Goal: Transaction & Acquisition: Purchase product/service

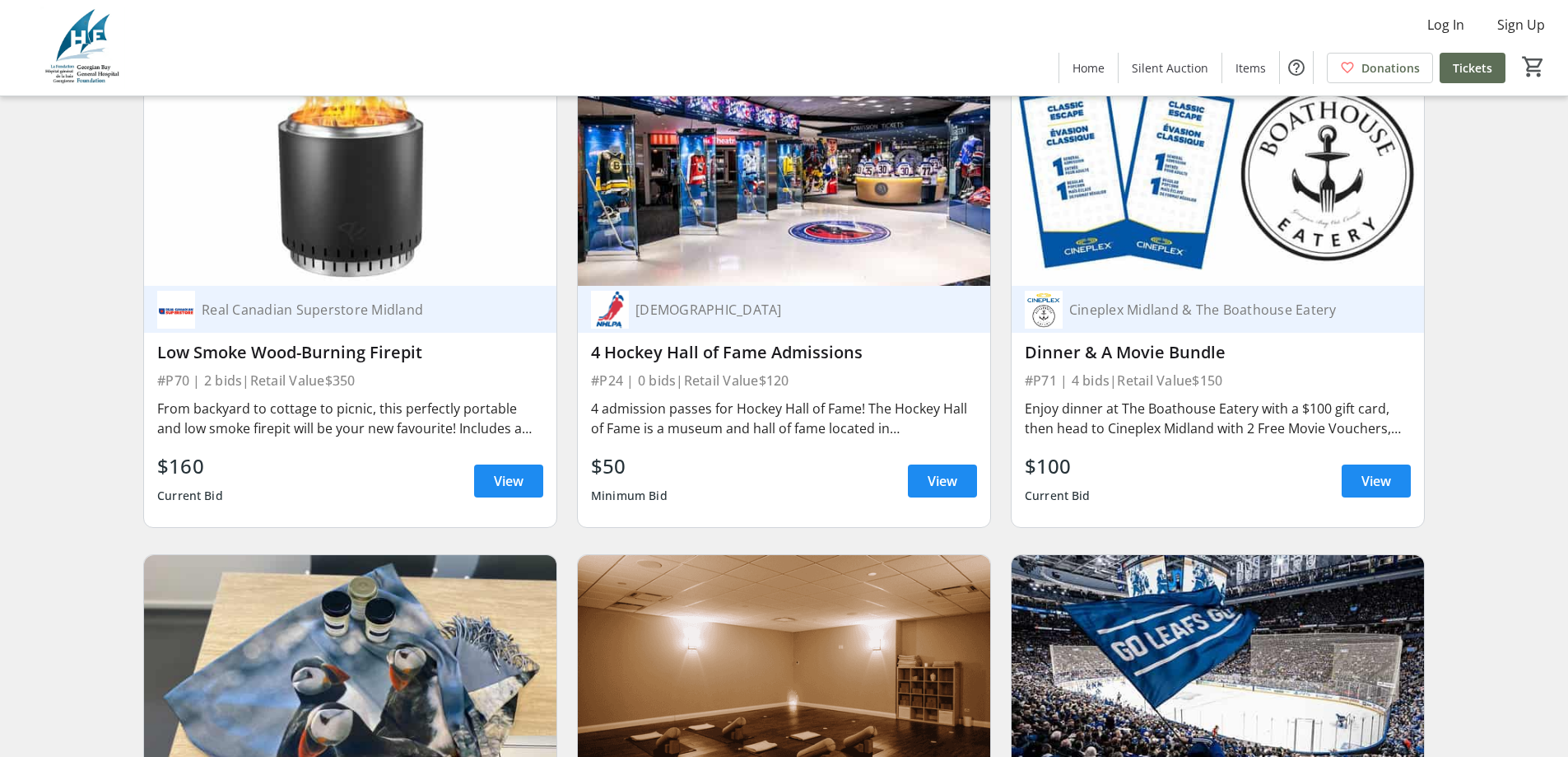
scroll to position [14500, 0]
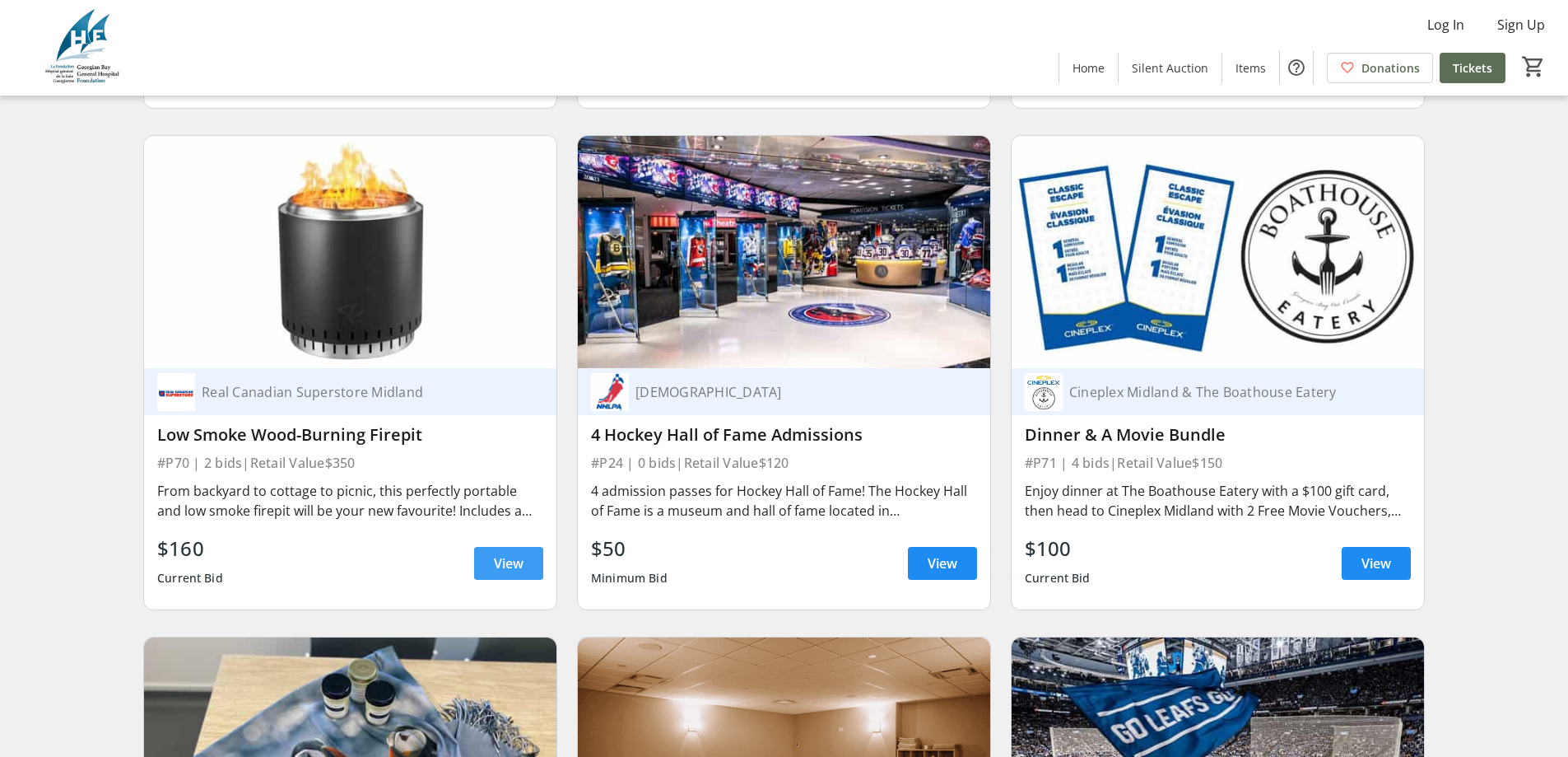
click at [513, 554] on span "View" at bounding box center [508, 564] width 29 height 20
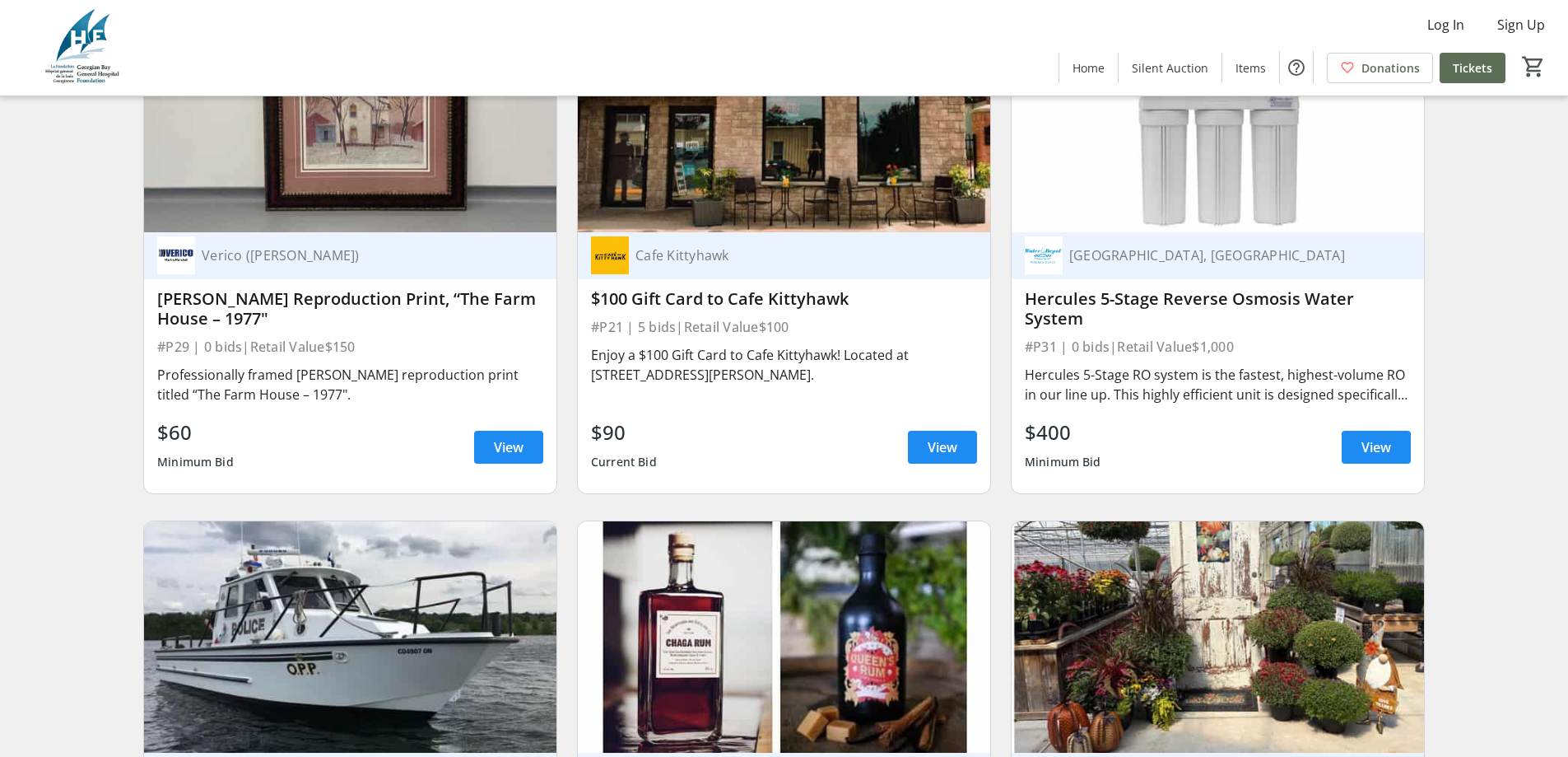
scroll to position [11815, 0]
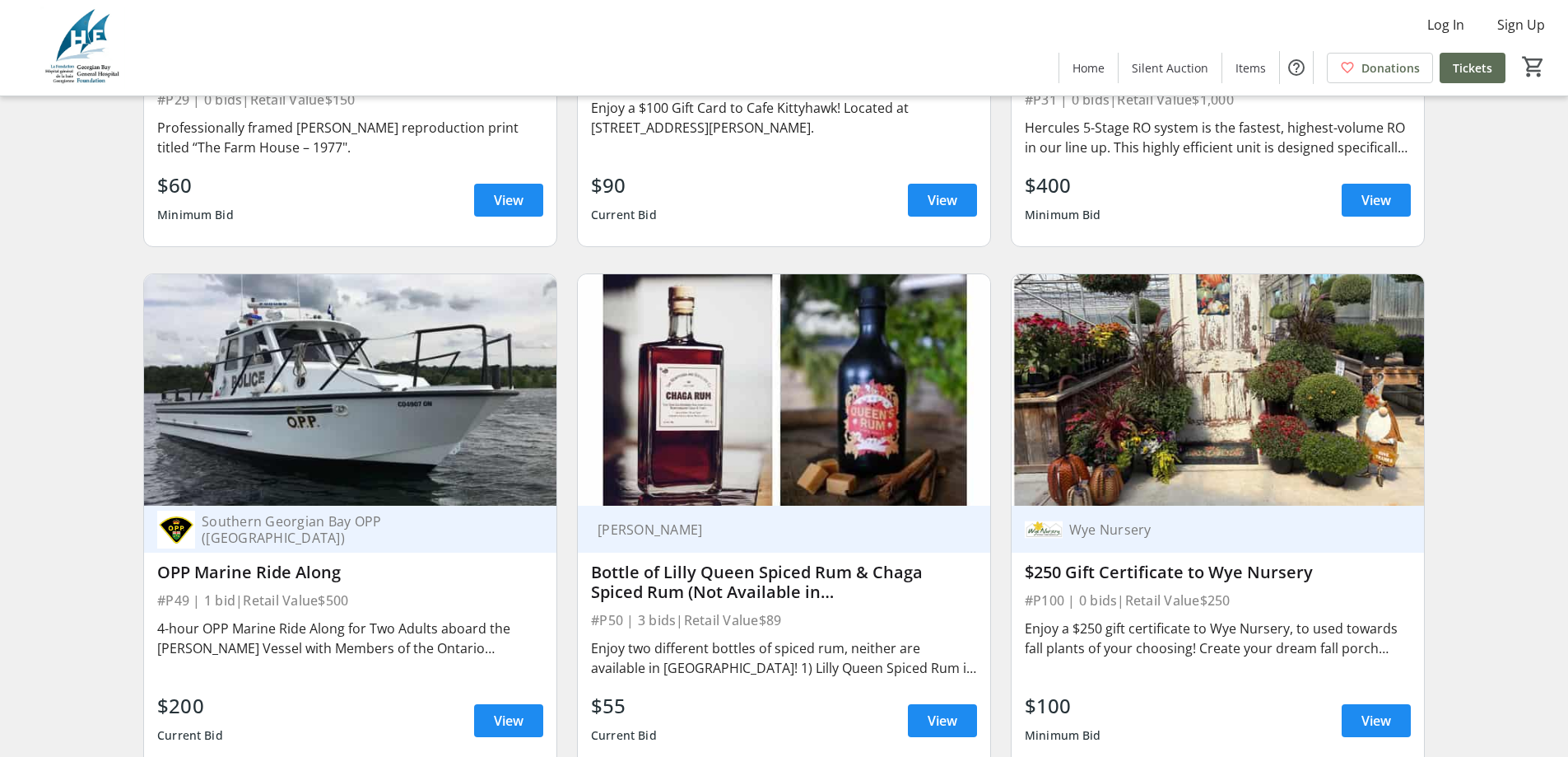
click at [766, 405] on img at bounding box center [784, 390] width 412 height 233
click at [941, 711] on span "View" at bounding box center [943, 721] width 29 height 20
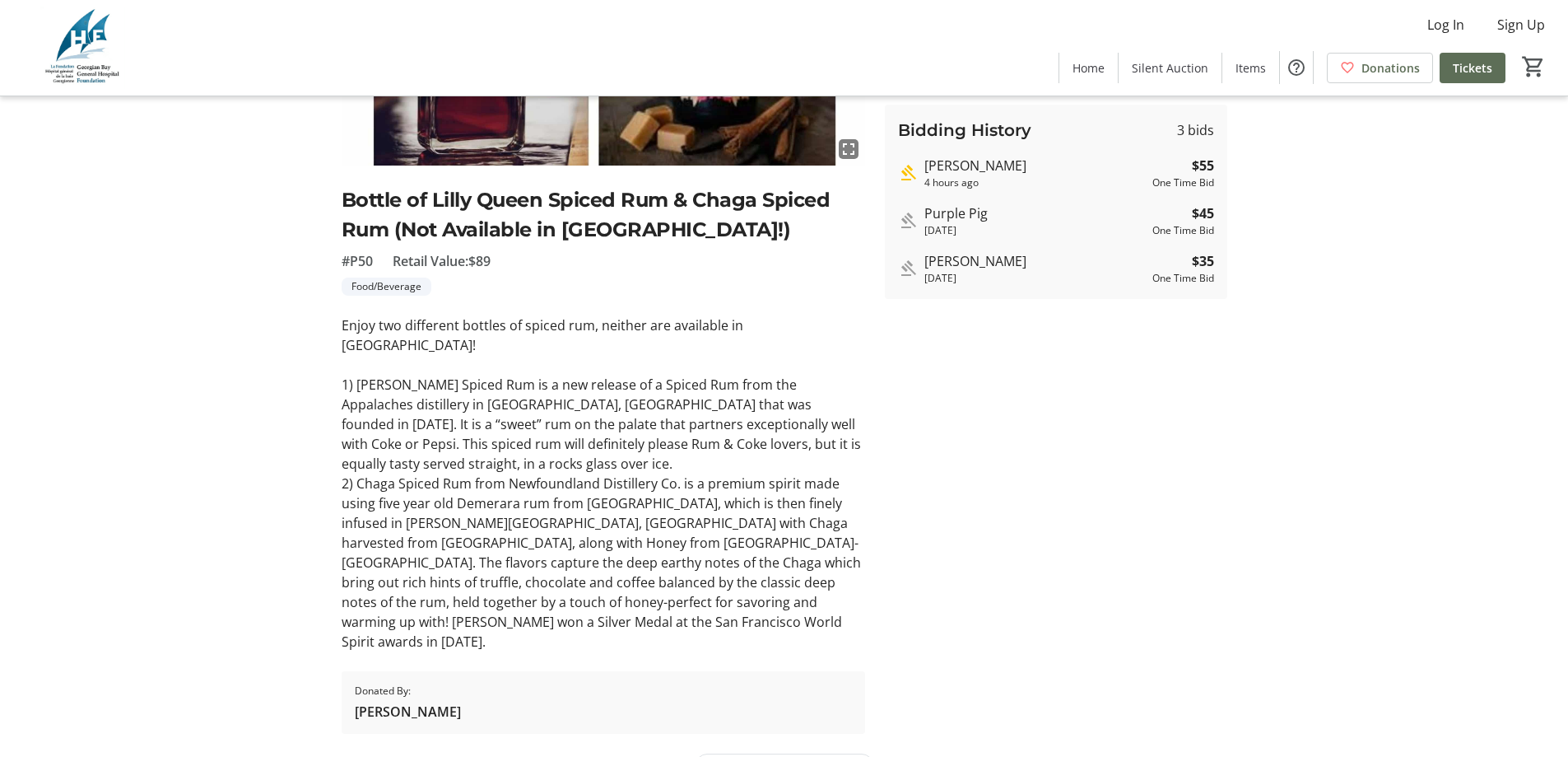
scroll to position [38, 0]
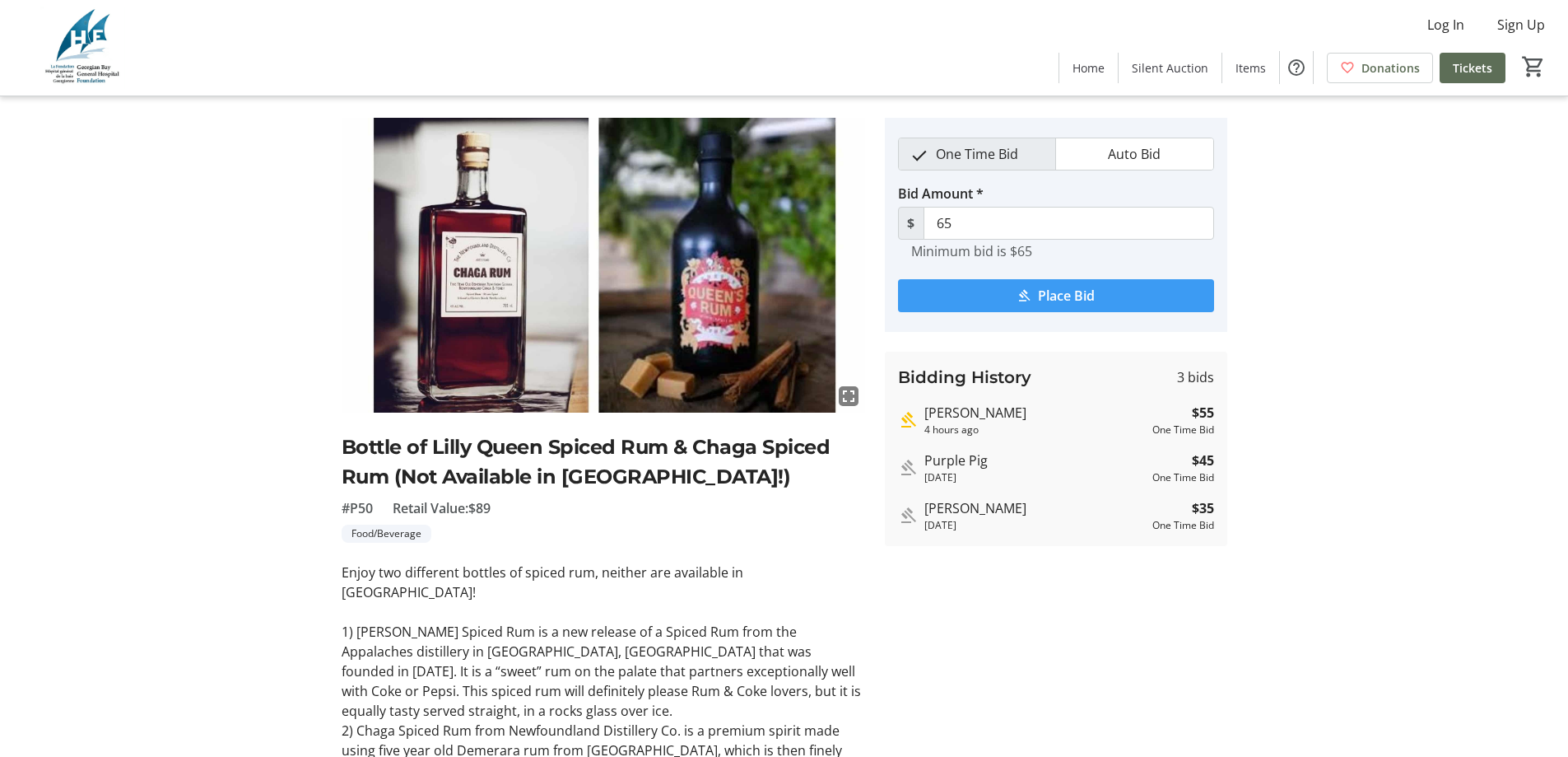
click at [1035, 295] on span "submit" at bounding box center [1056, 296] width 316 height 39
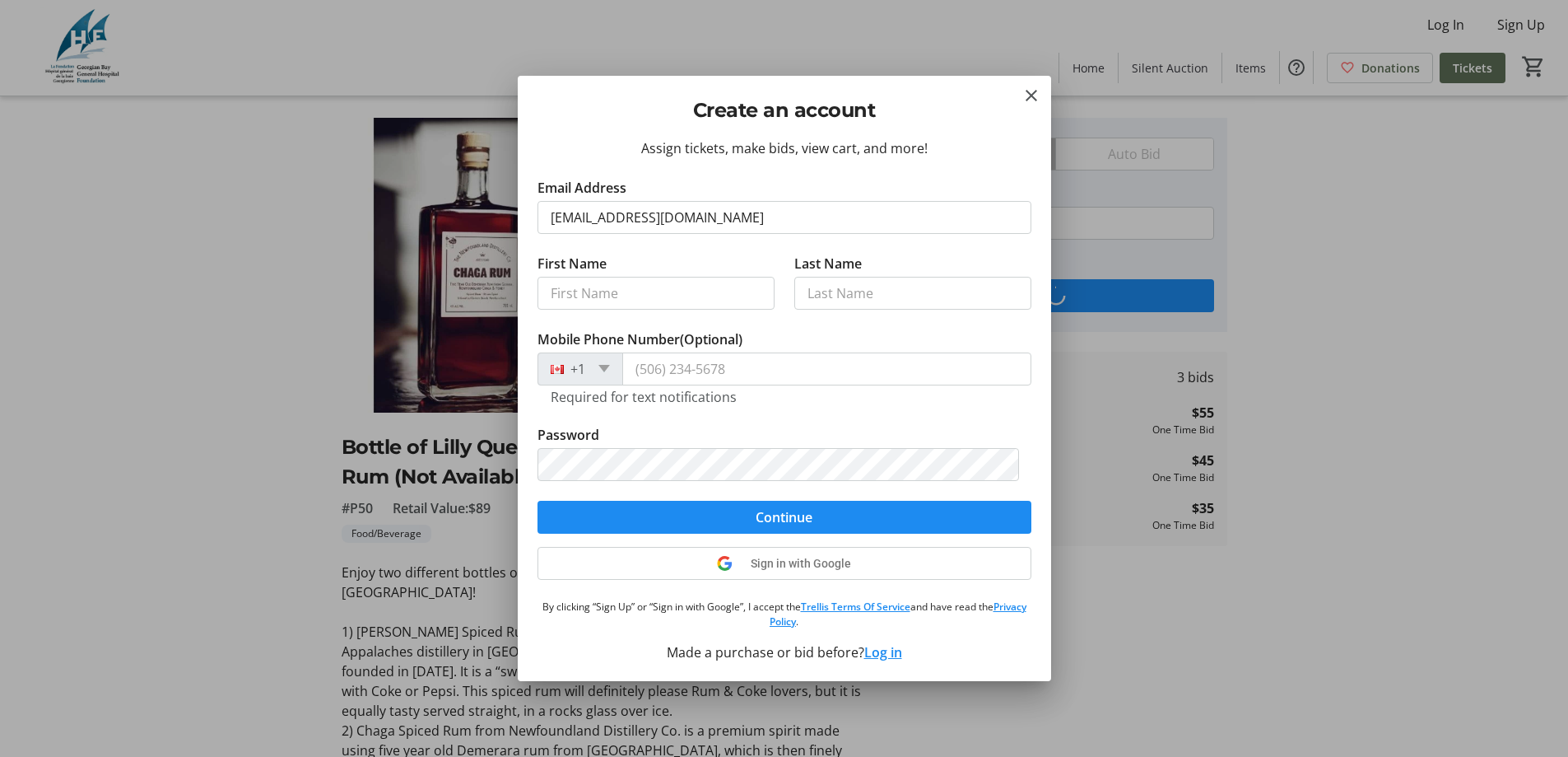
type input "[EMAIL_ADDRESS][DOMAIN_NAME]"
click at [731, 282] on input "First Name" at bounding box center [656, 294] width 237 height 33
type input "[PERSON_NAME]"
click at [857, 299] on input "Last Name" at bounding box center [914, 294] width 237 height 33
type input "LeGallais"
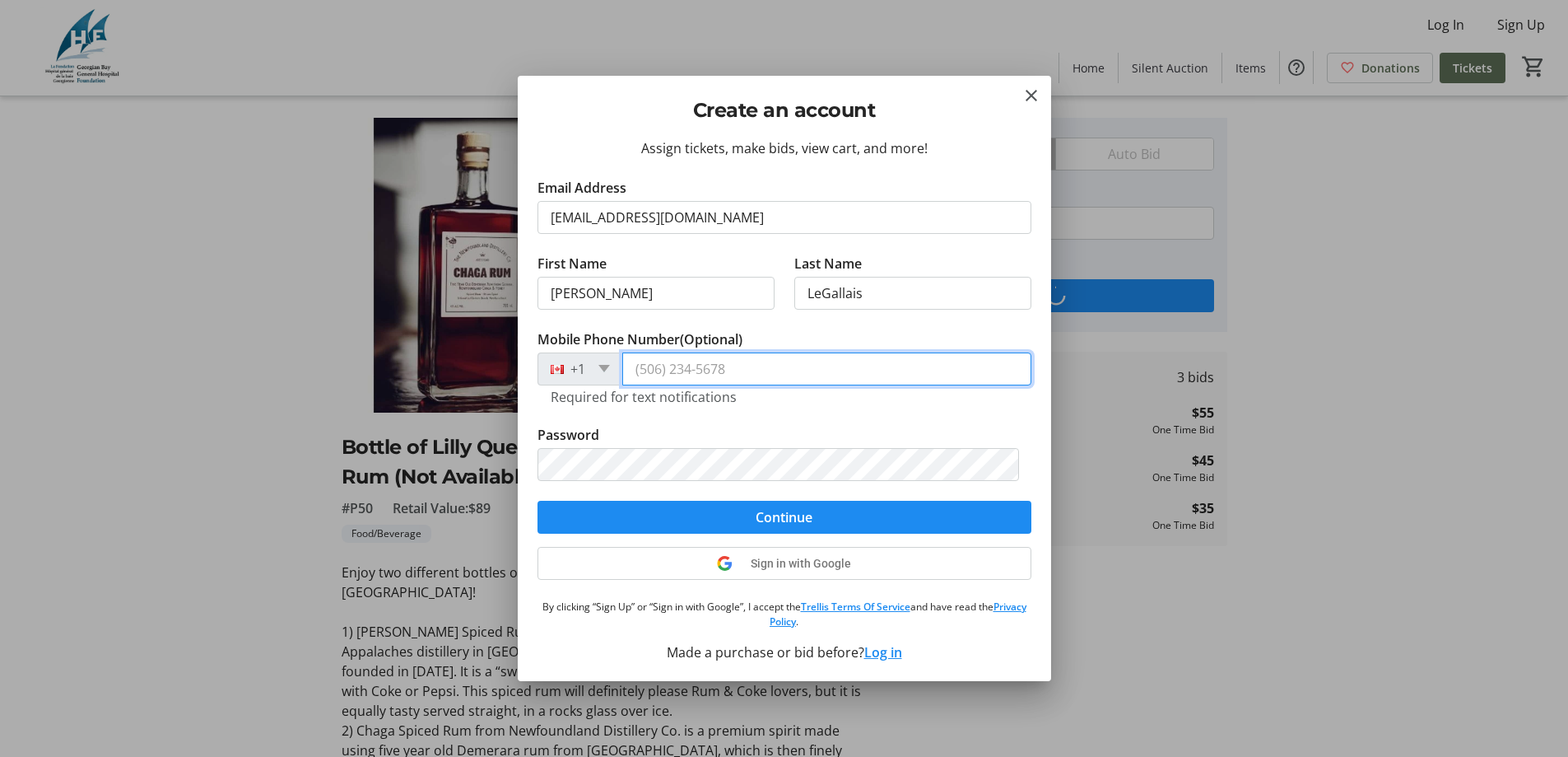
click at [751, 364] on input "Mobile Phone Number (Optional)" at bounding box center [826, 369] width 409 height 33
type input "[PHONE_NUMBER]"
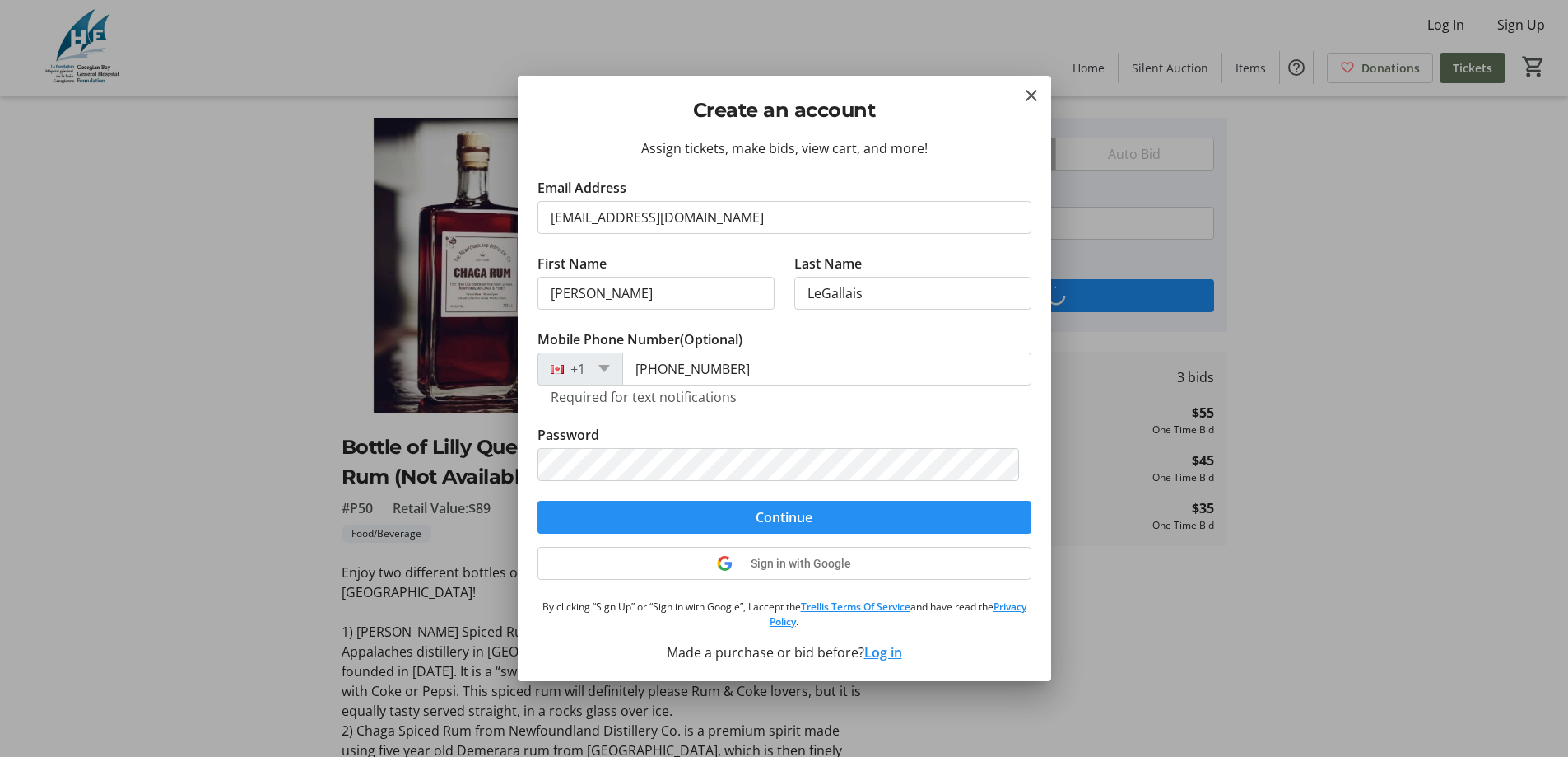
click at [775, 522] on span "Continue" at bounding box center [784, 517] width 57 height 20
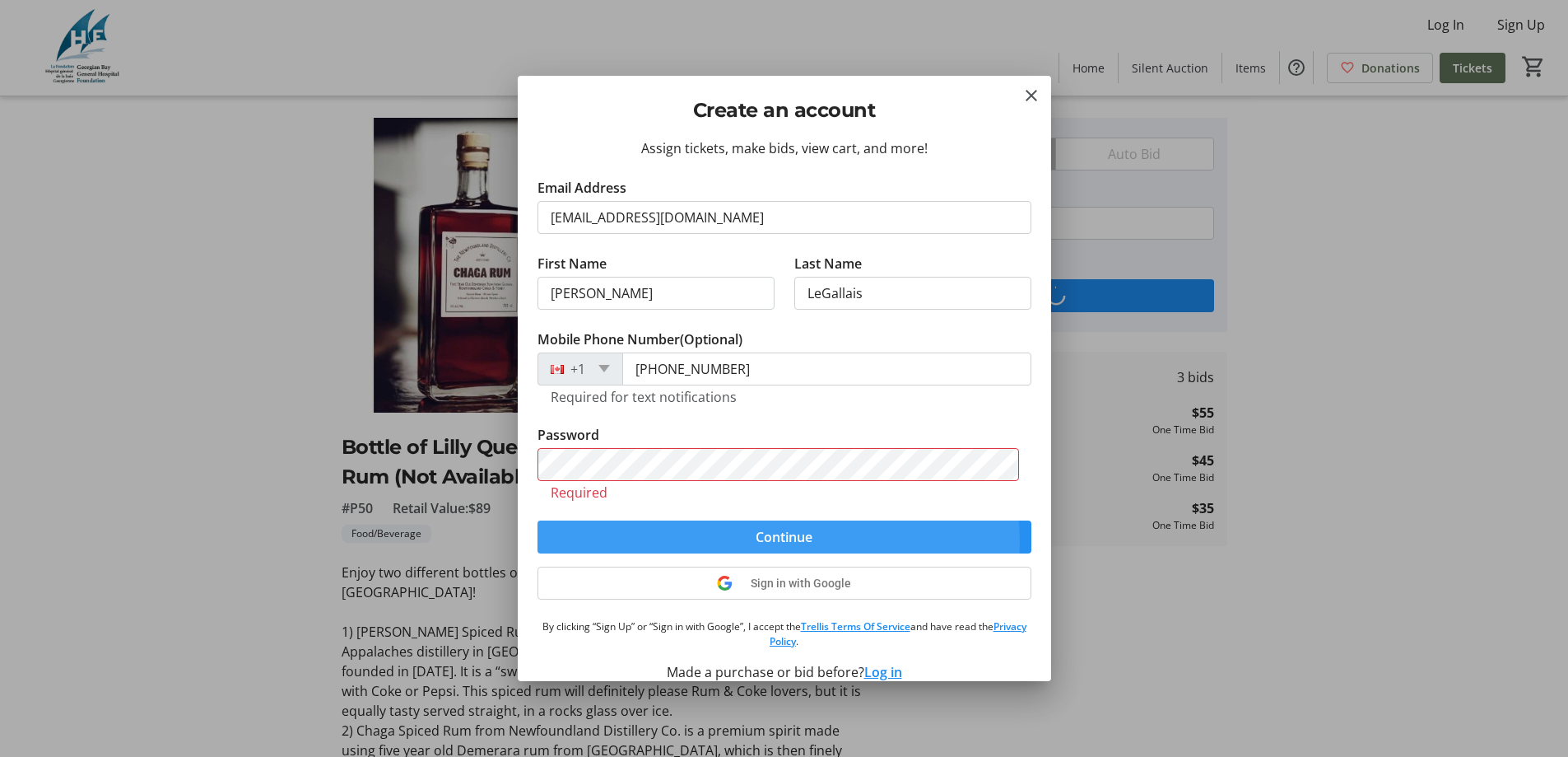
scroll to position [1, 0]
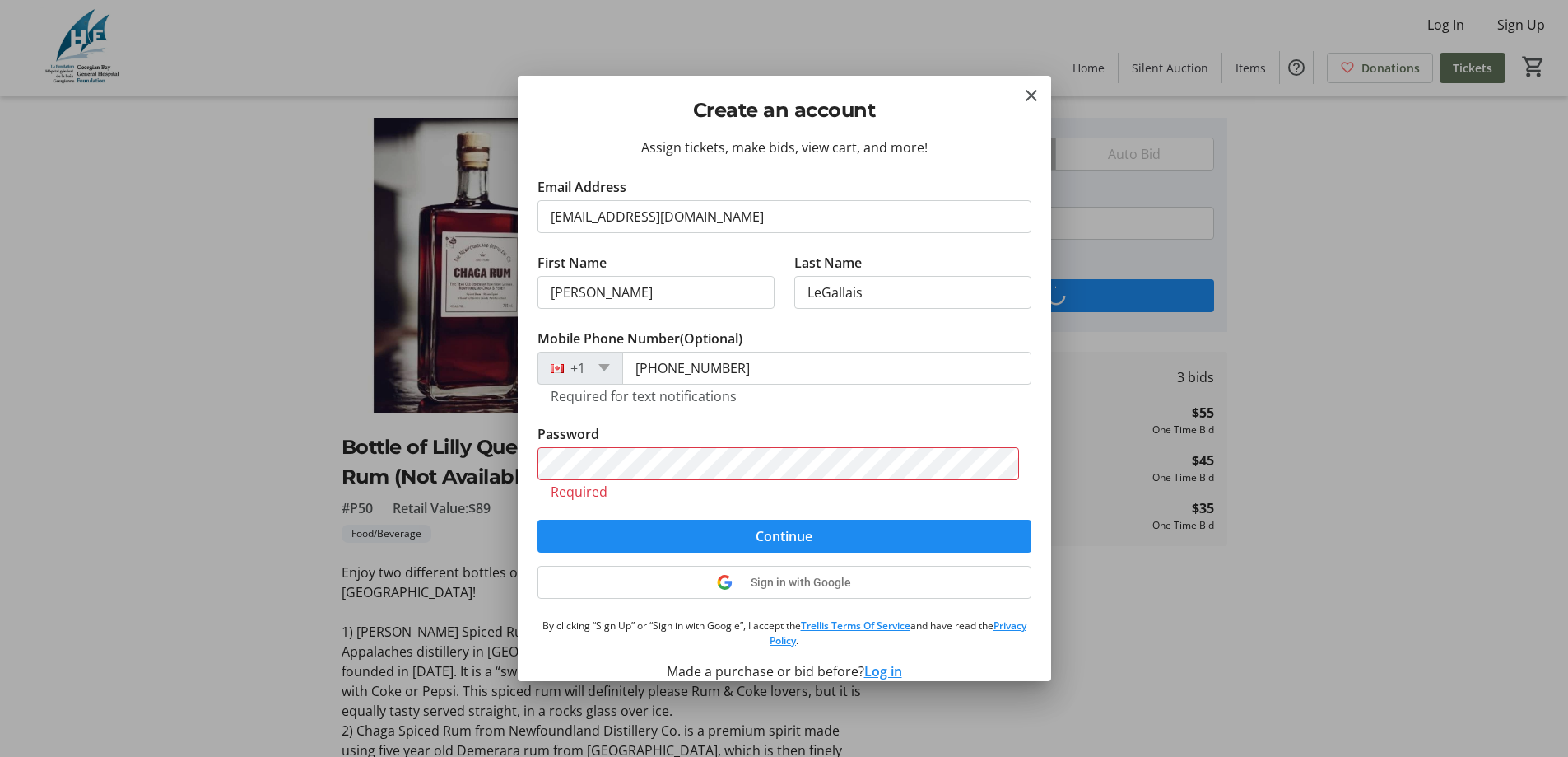
click at [895, 672] on button "Log in" at bounding box center [883, 672] width 38 height 20
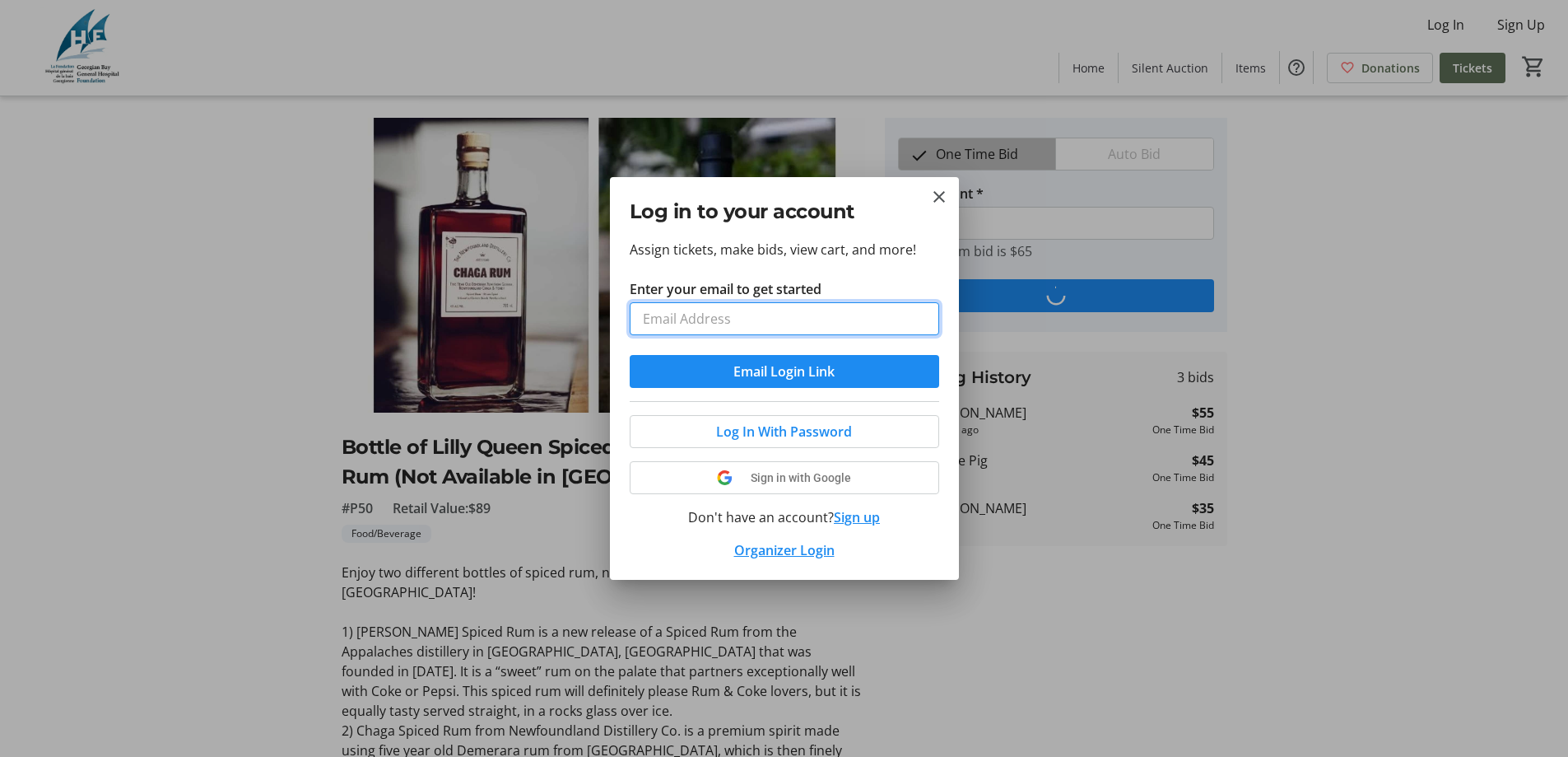
click at [745, 325] on input "Enter your email to get started" at bounding box center [784, 319] width 309 height 33
type input "4"
type input "[EMAIL_ADDRESS][DOMAIN_NAME]"
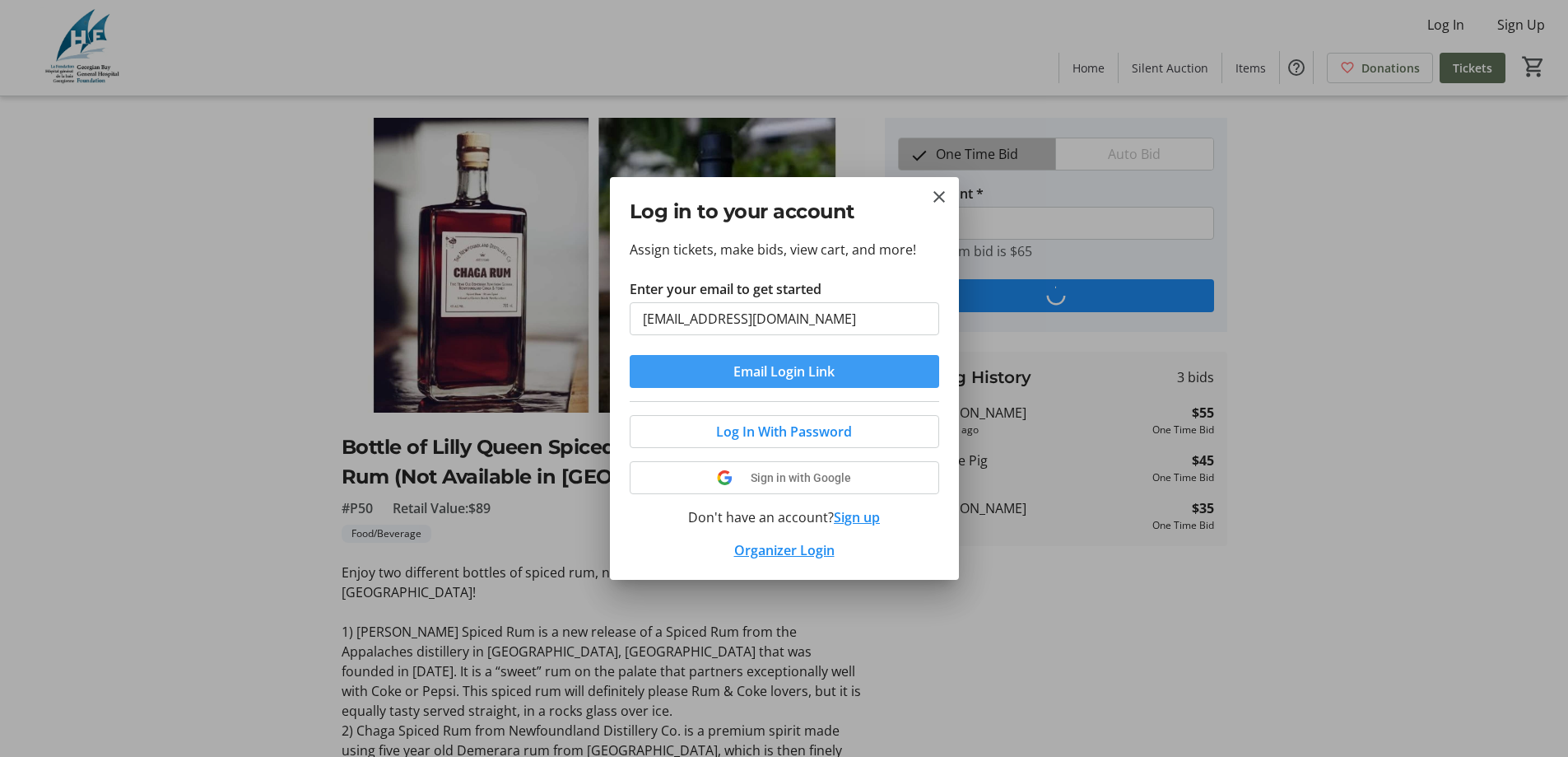
click at [810, 371] on span "Email Login Link" at bounding box center [784, 371] width 101 height 20
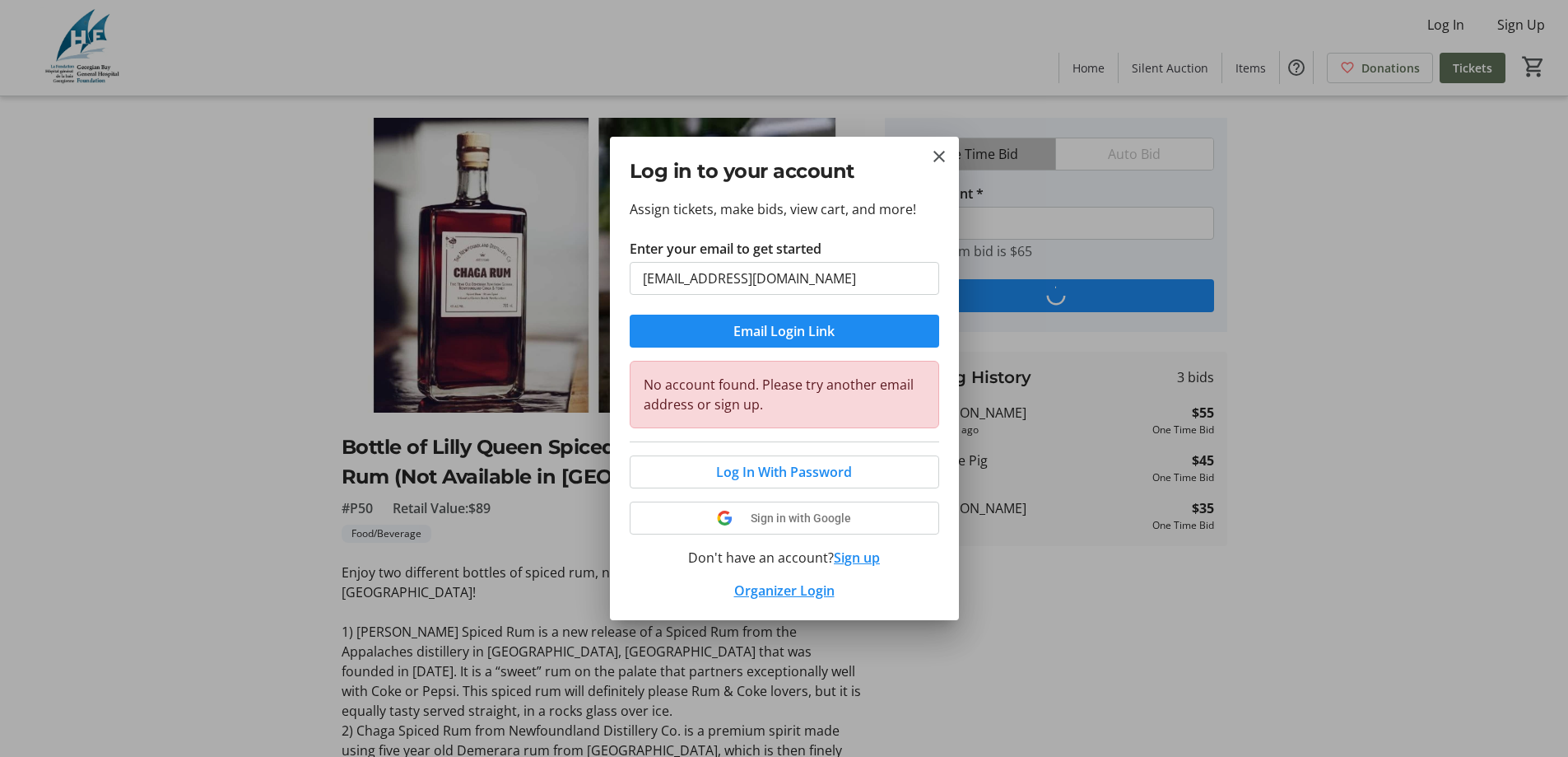
click at [855, 556] on button "Sign up" at bounding box center [857, 558] width 46 height 20
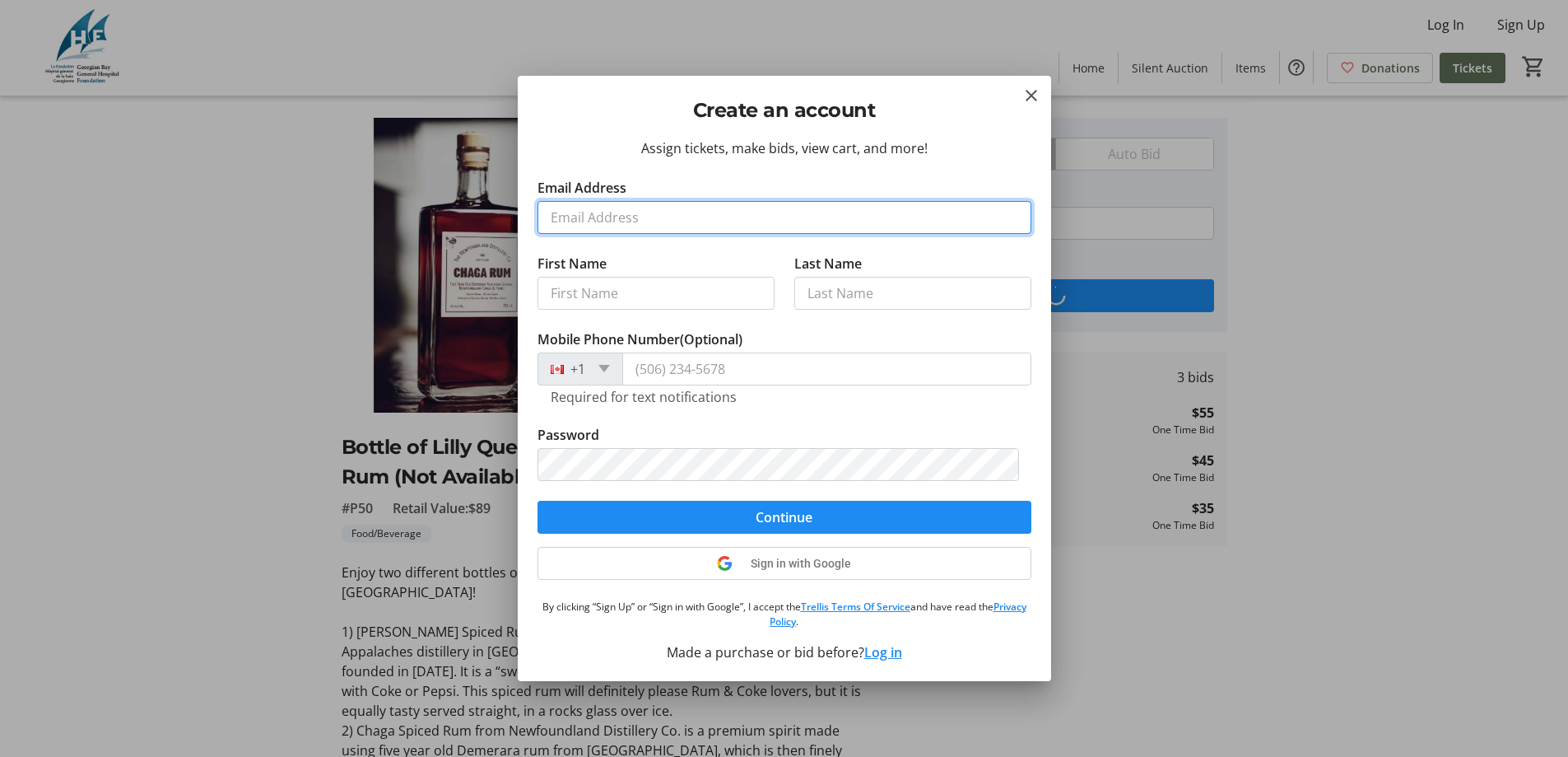
click at [736, 216] on input "Email Address" at bounding box center [784, 218] width 494 height 33
type input "[EMAIL_ADDRESS][DOMAIN_NAME]"
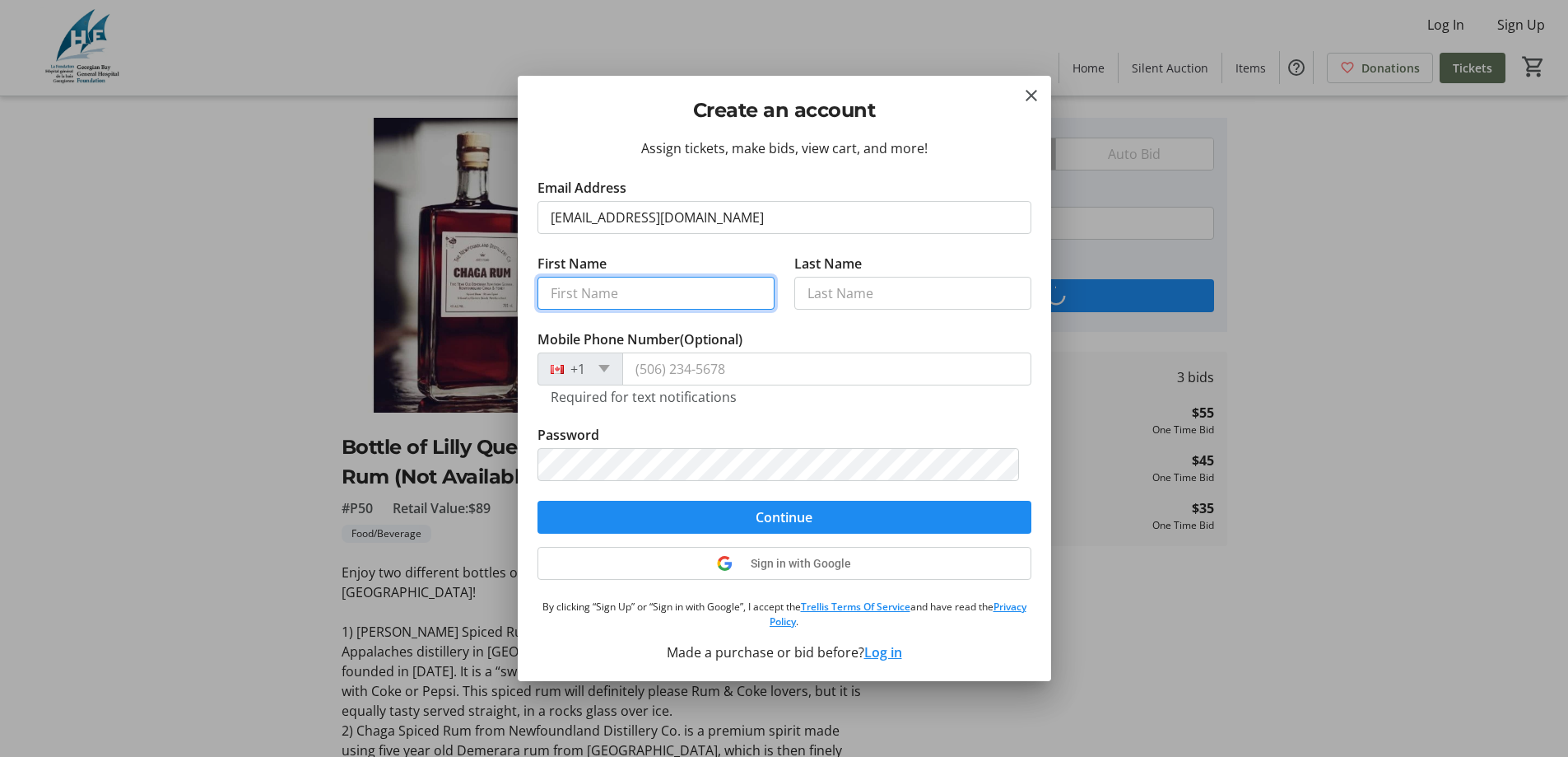
click at [694, 281] on input "First Name" at bounding box center [656, 294] width 237 height 33
type input "[PERSON_NAME]"
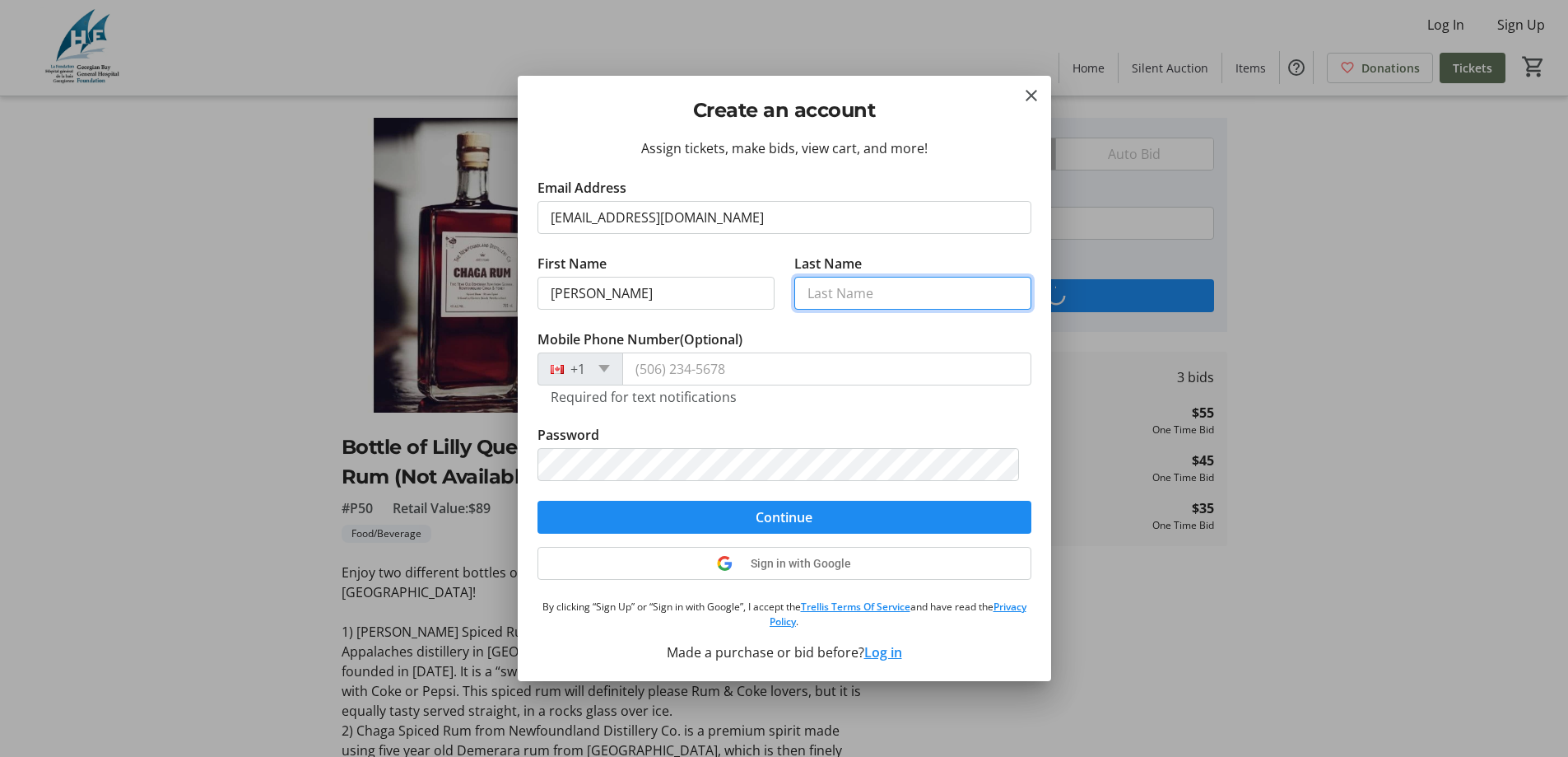
click at [839, 293] on input "Last Name" at bounding box center [914, 294] width 237 height 33
type input "LeGallais"
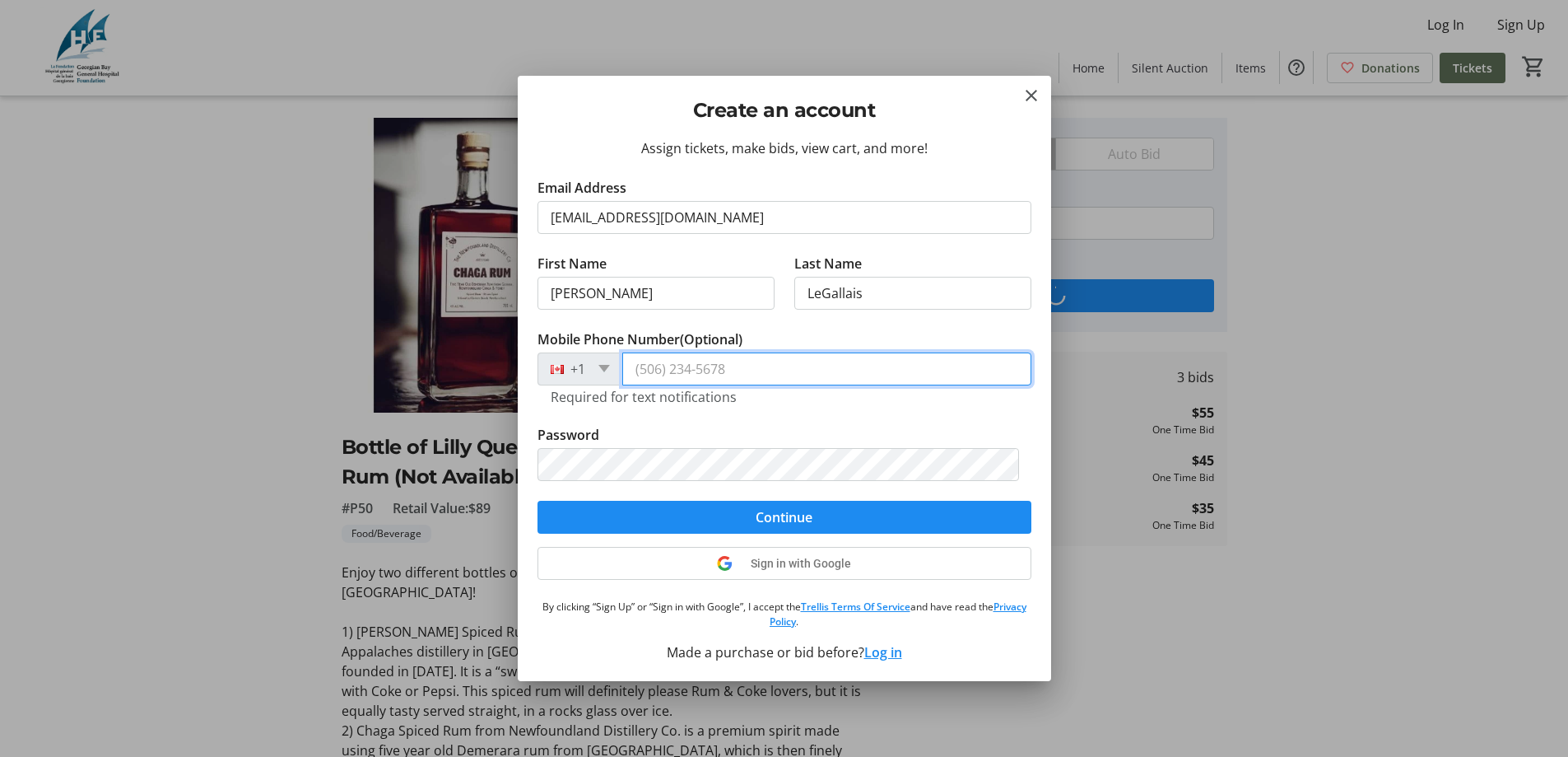
click at [810, 373] on input "Mobile Phone Number (Optional)" at bounding box center [826, 369] width 409 height 33
type input "[PHONE_NUMBER]"
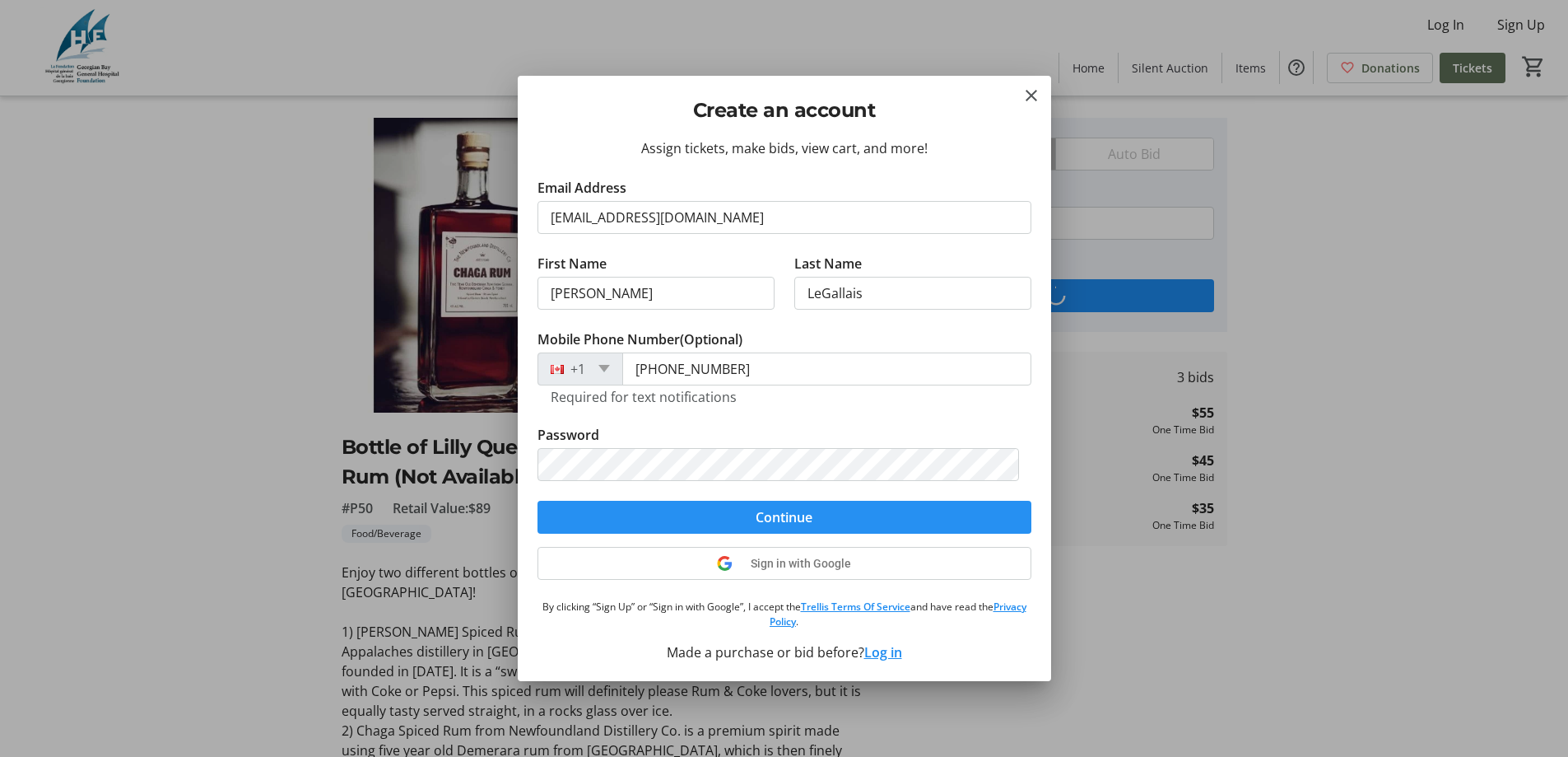
click at [789, 513] on form "Email Address [EMAIL_ADDRESS][DOMAIN_NAME] First Name [PERSON_NAME] Last Name L…" at bounding box center [784, 355] width 494 height 355
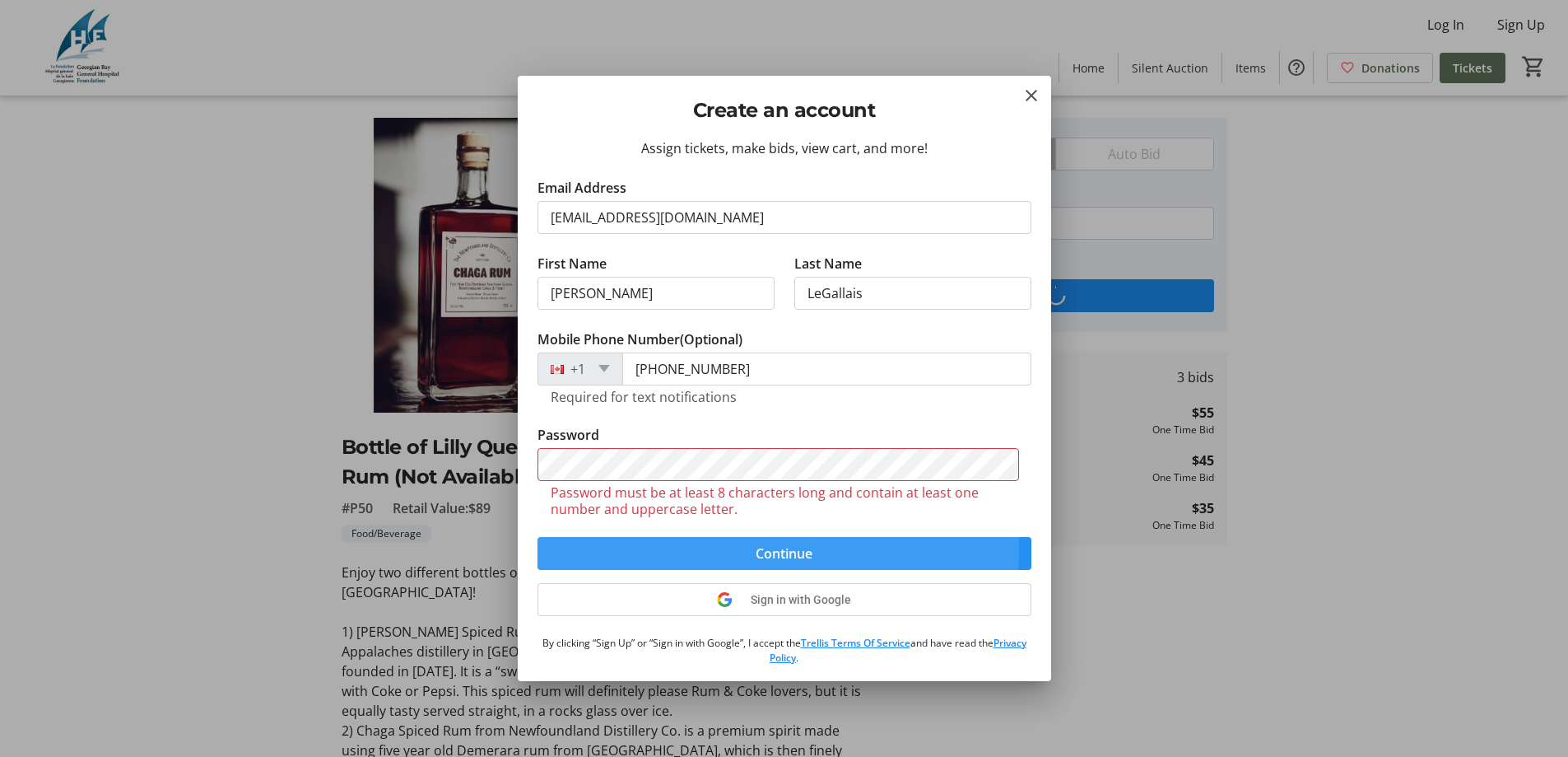
click at [759, 551] on span "Continue" at bounding box center [784, 554] width 57 height 20
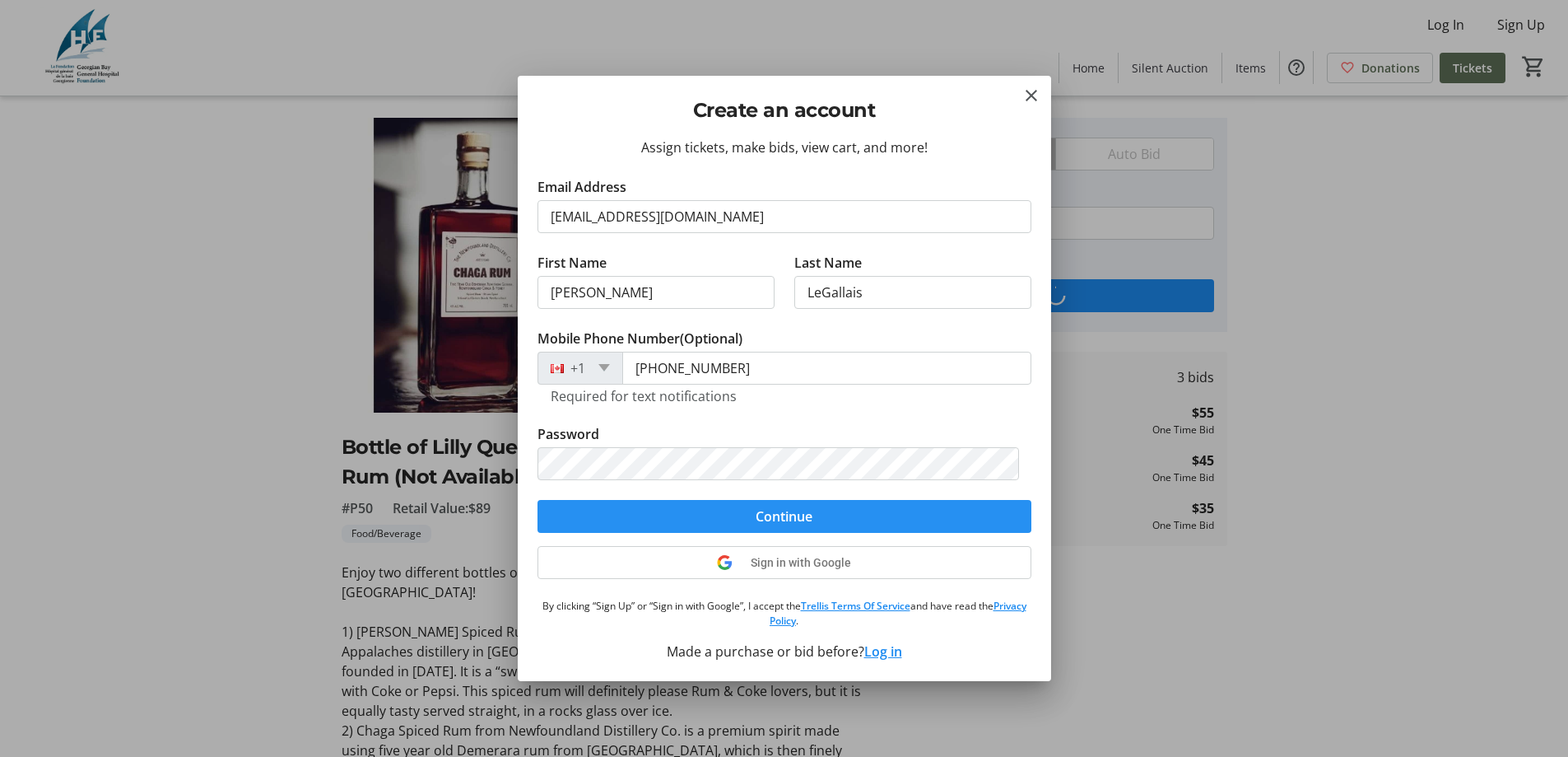
click at [775, 509] on span "Continue" at bounding box center [784, 516] width 57 height 20
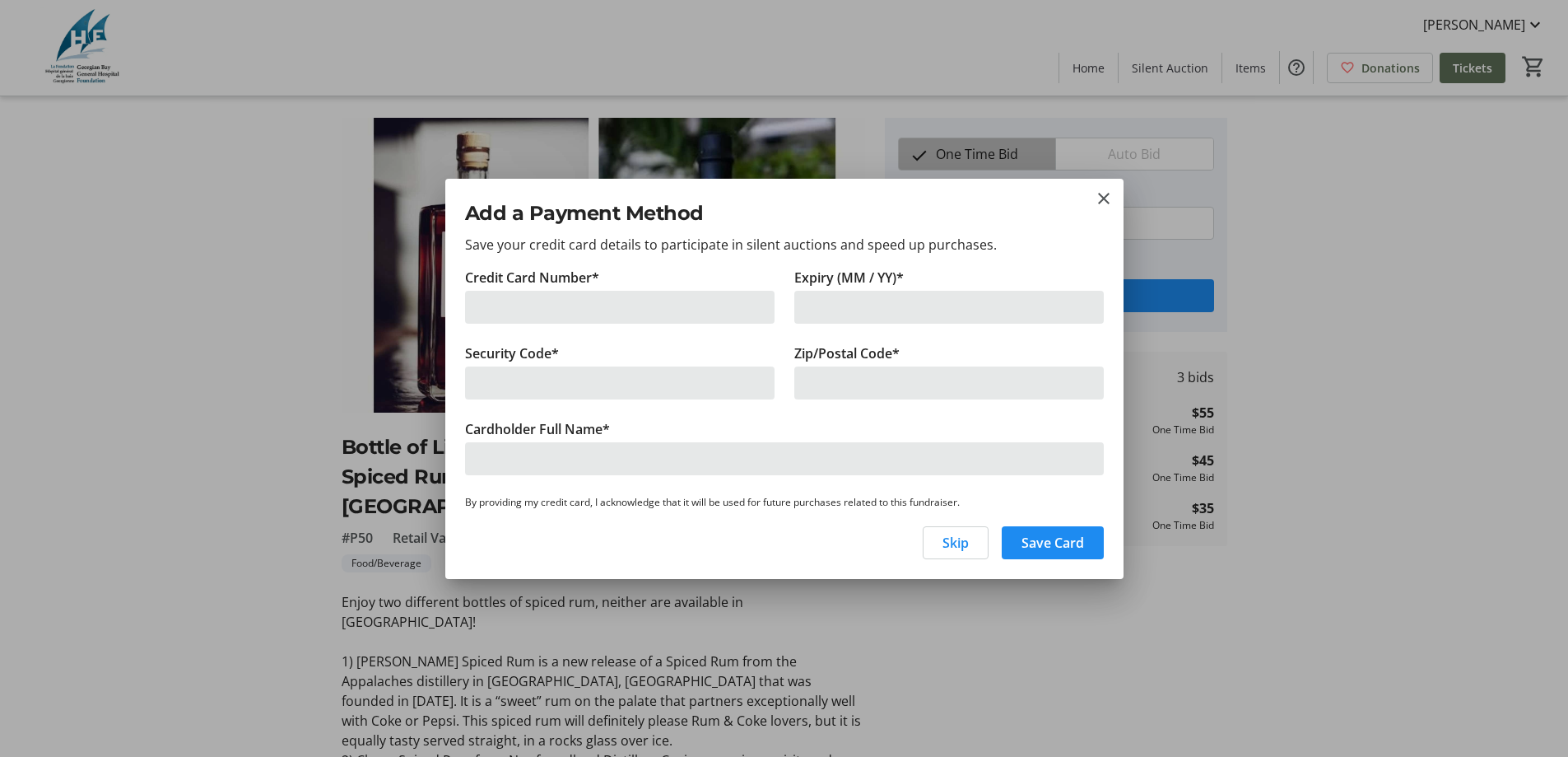
scroll to position [0, 0]
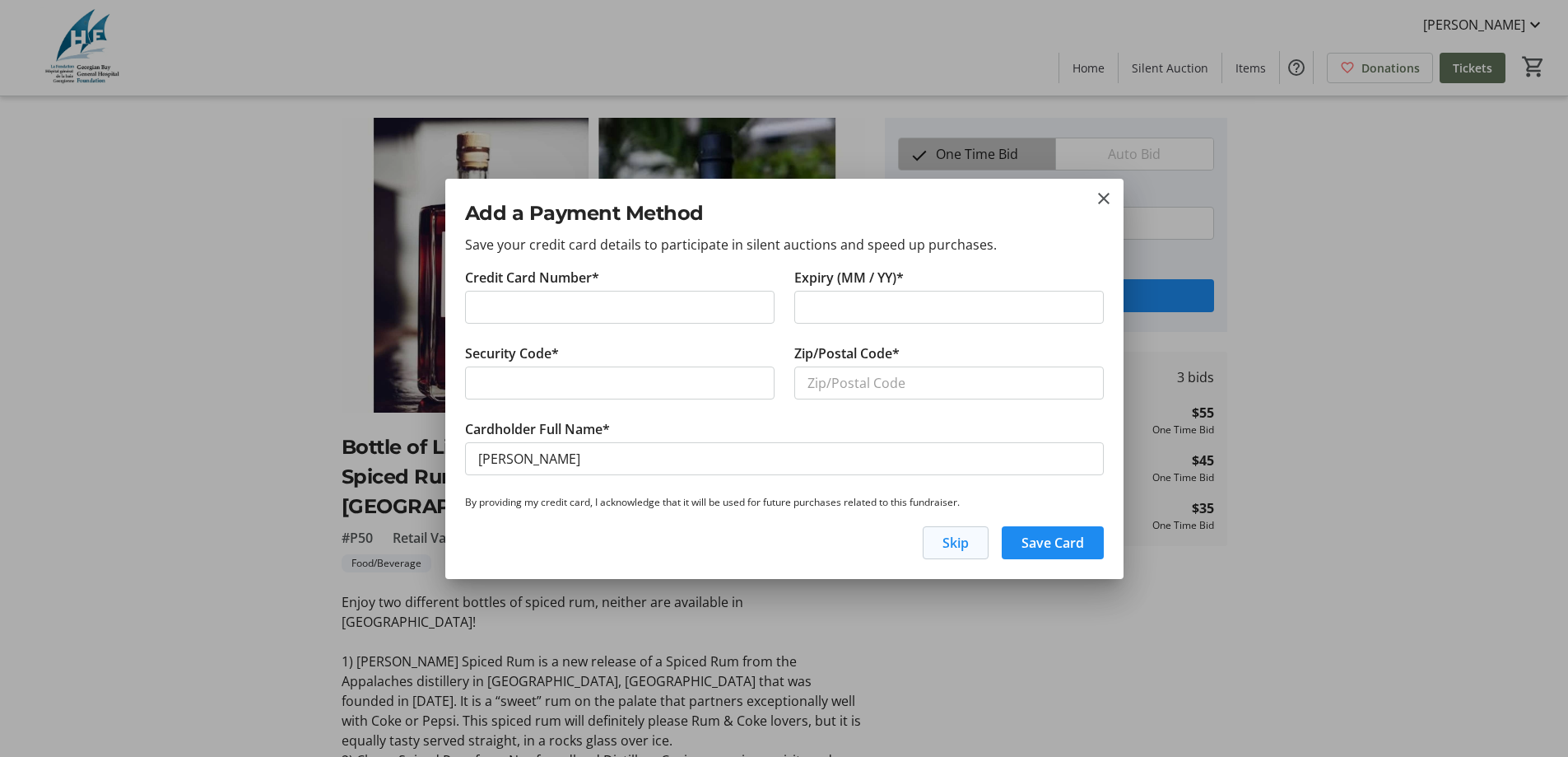
click at [962, 539] on span "Skip" at bounding box center [956, 543] width 26 height 20
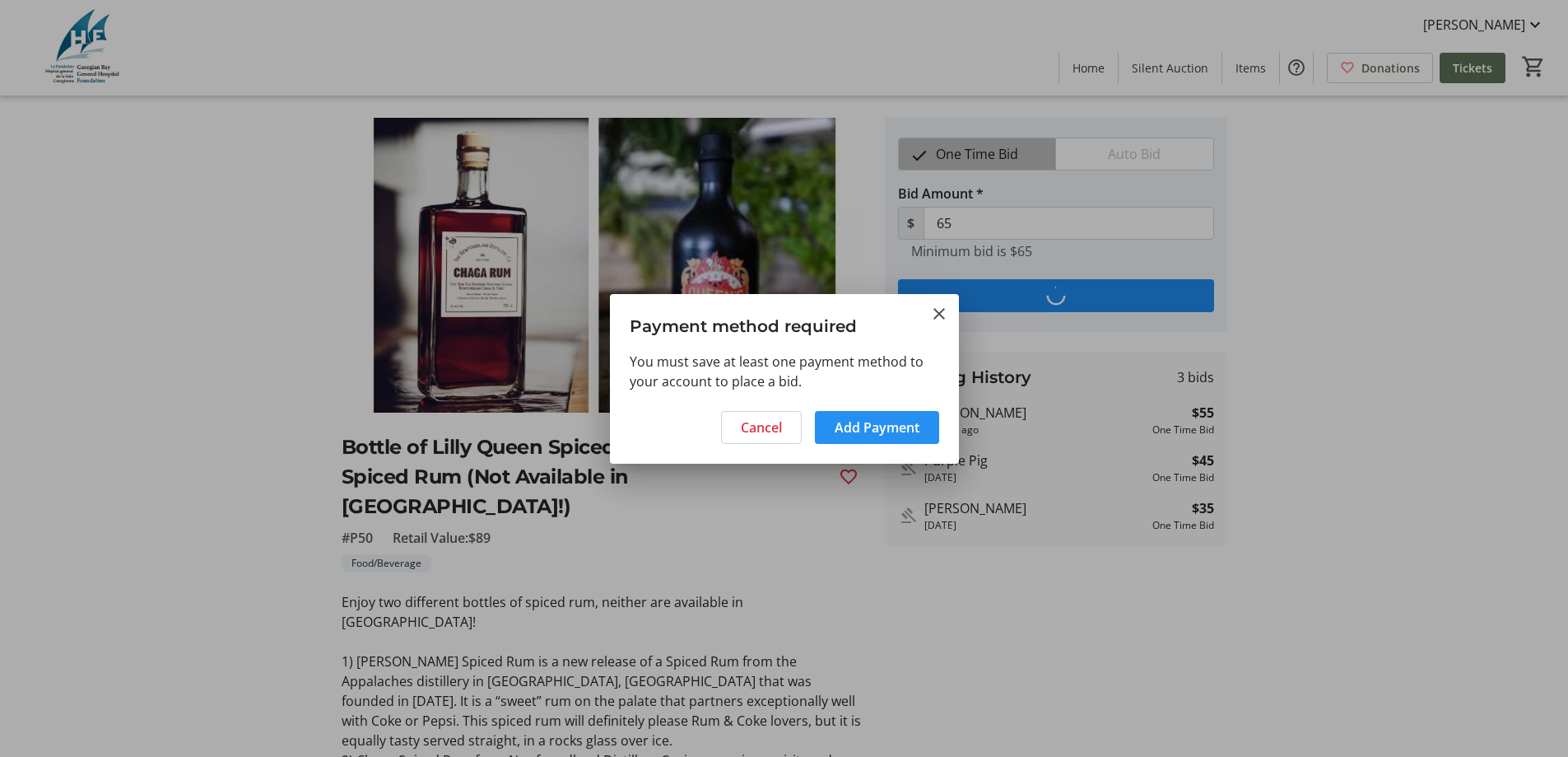
click at [853, 426] on span "Add Payment" at bounding box center [877, 427] width 84 height 20
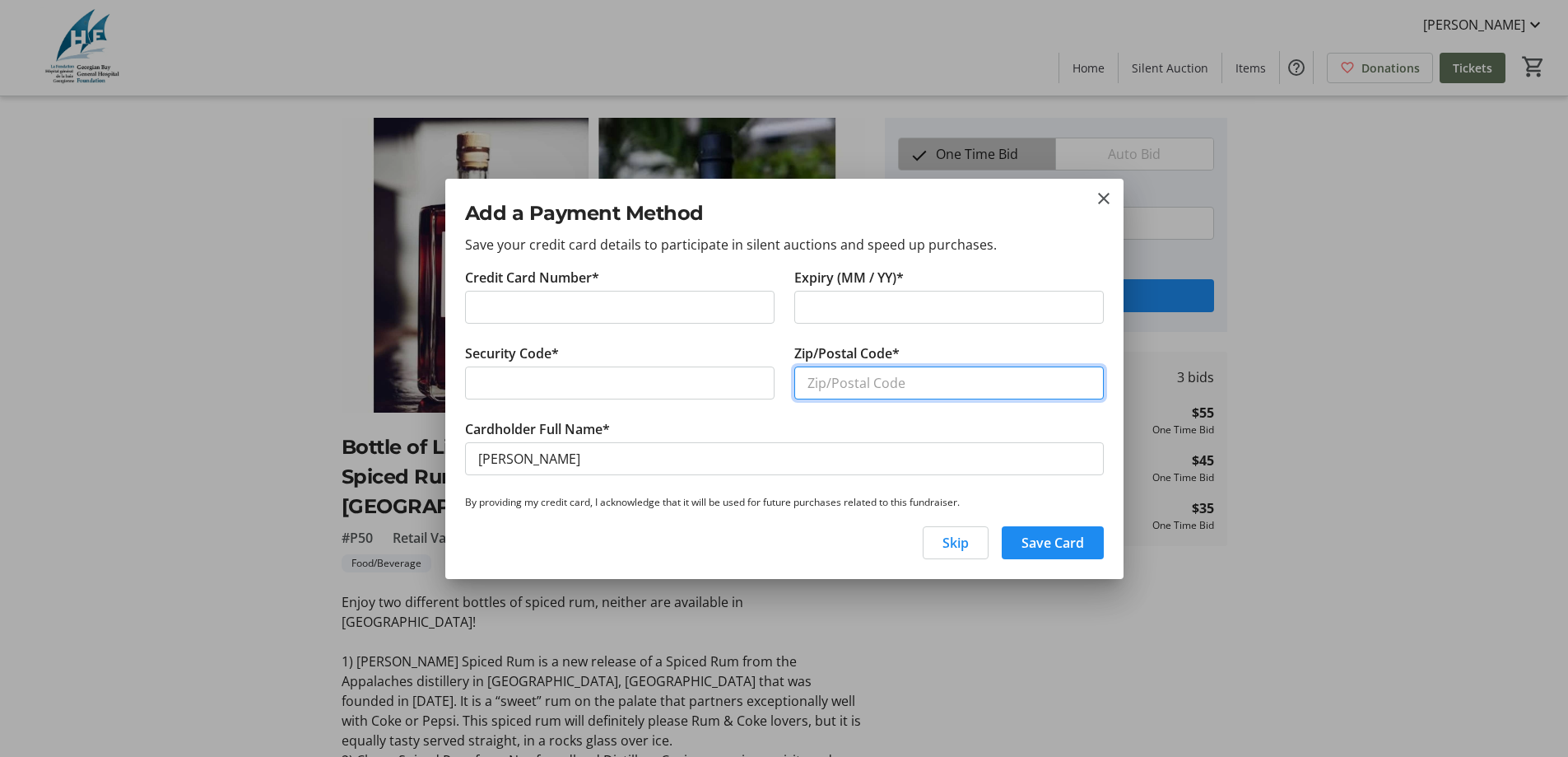
click at [948, 389] on input "Zip/Postal Code*" at bounding box center [949, 383] width 309 height 33
type input "L0K 2A0"
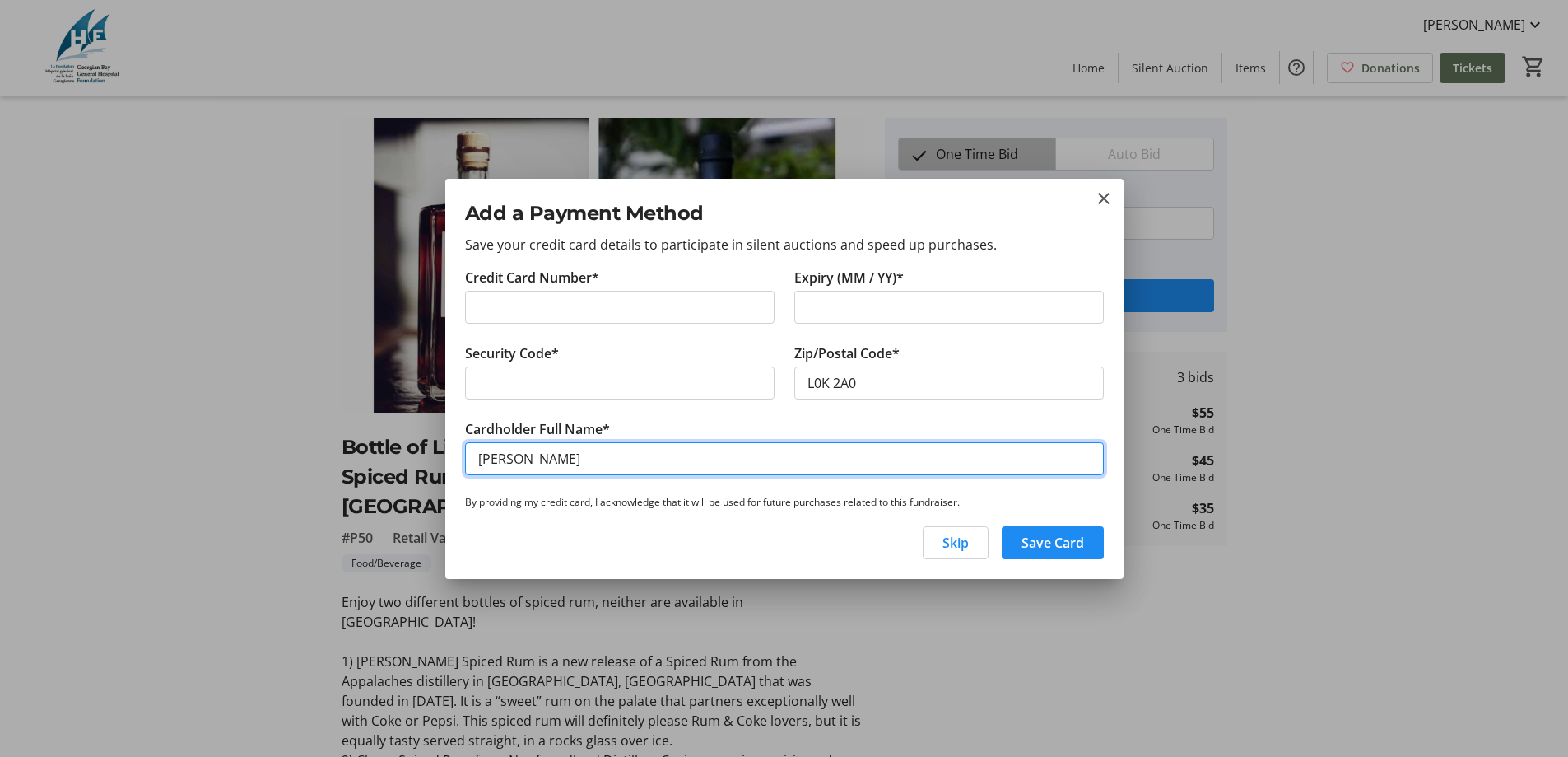
click at [519, 460] on input "[PERSON_NAME]" at bounding box center [784, 460] width 639 height 33
type input "[PERSON_NAME]"
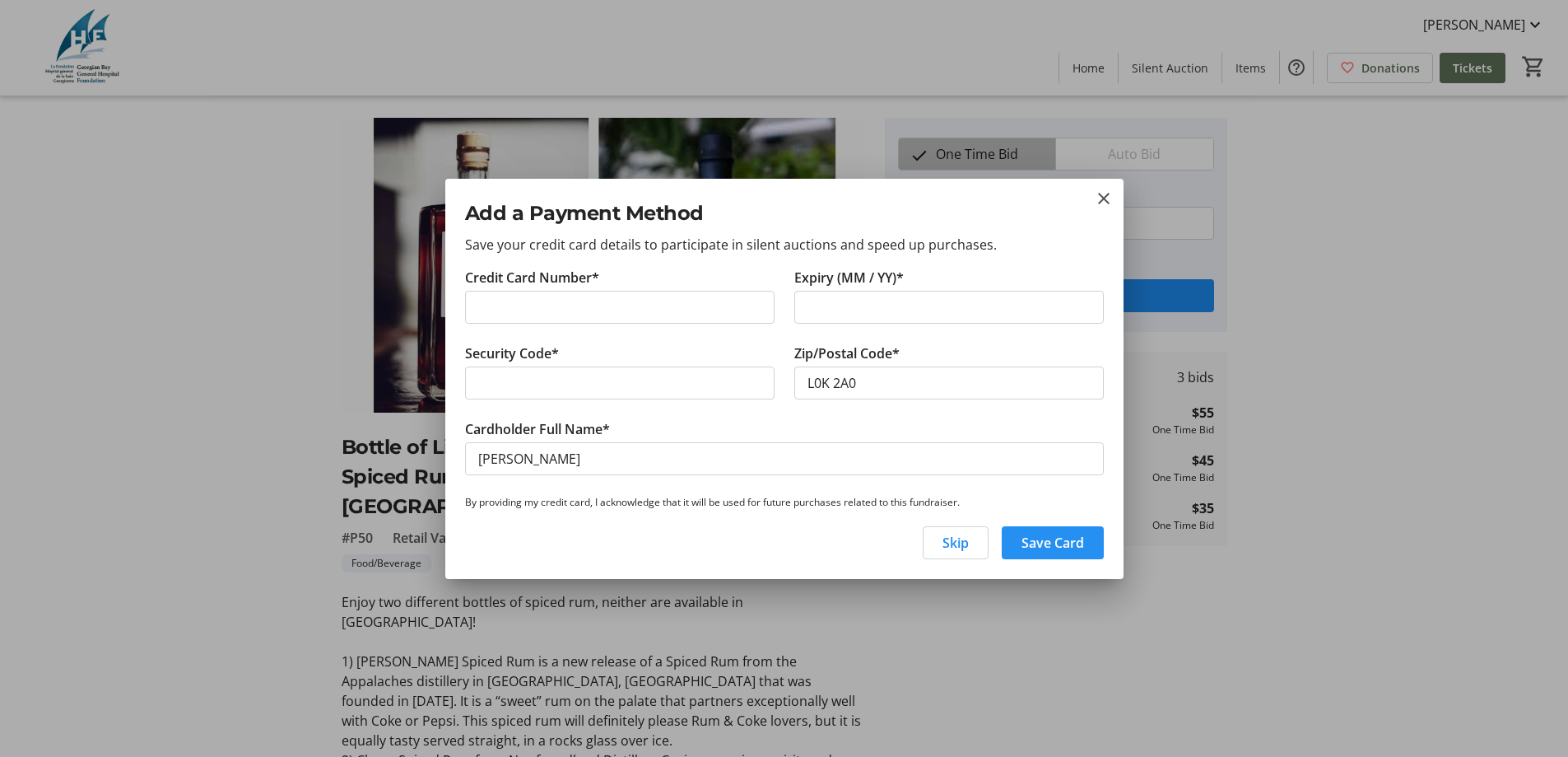
click at [1043, 541] on span "Save Card" at bounding box center [1053, 543] width 63 height 20
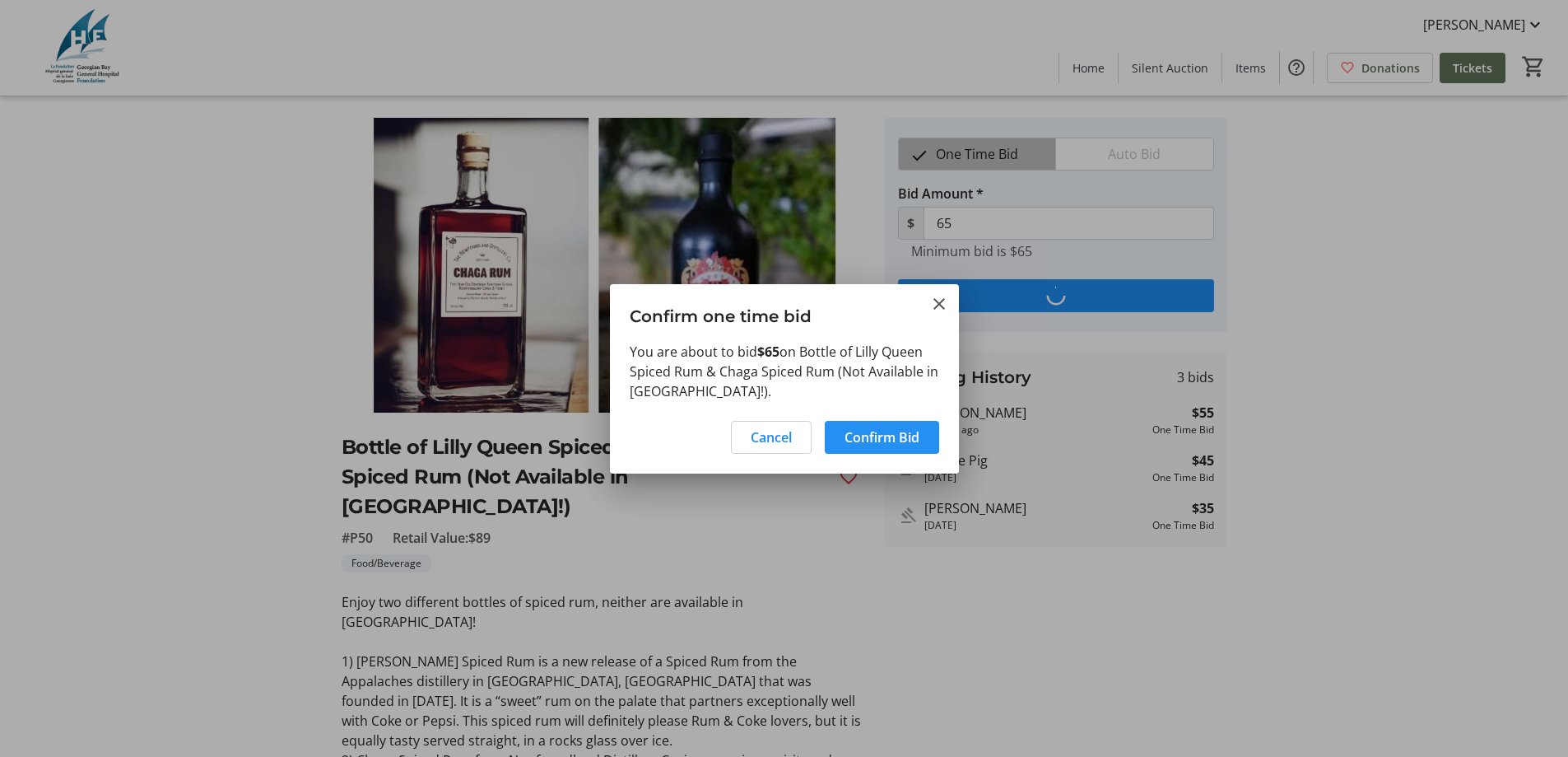
click at [893, 442] on span "Confirm Bid" at bounding box center [882, 437] width 75 height 20
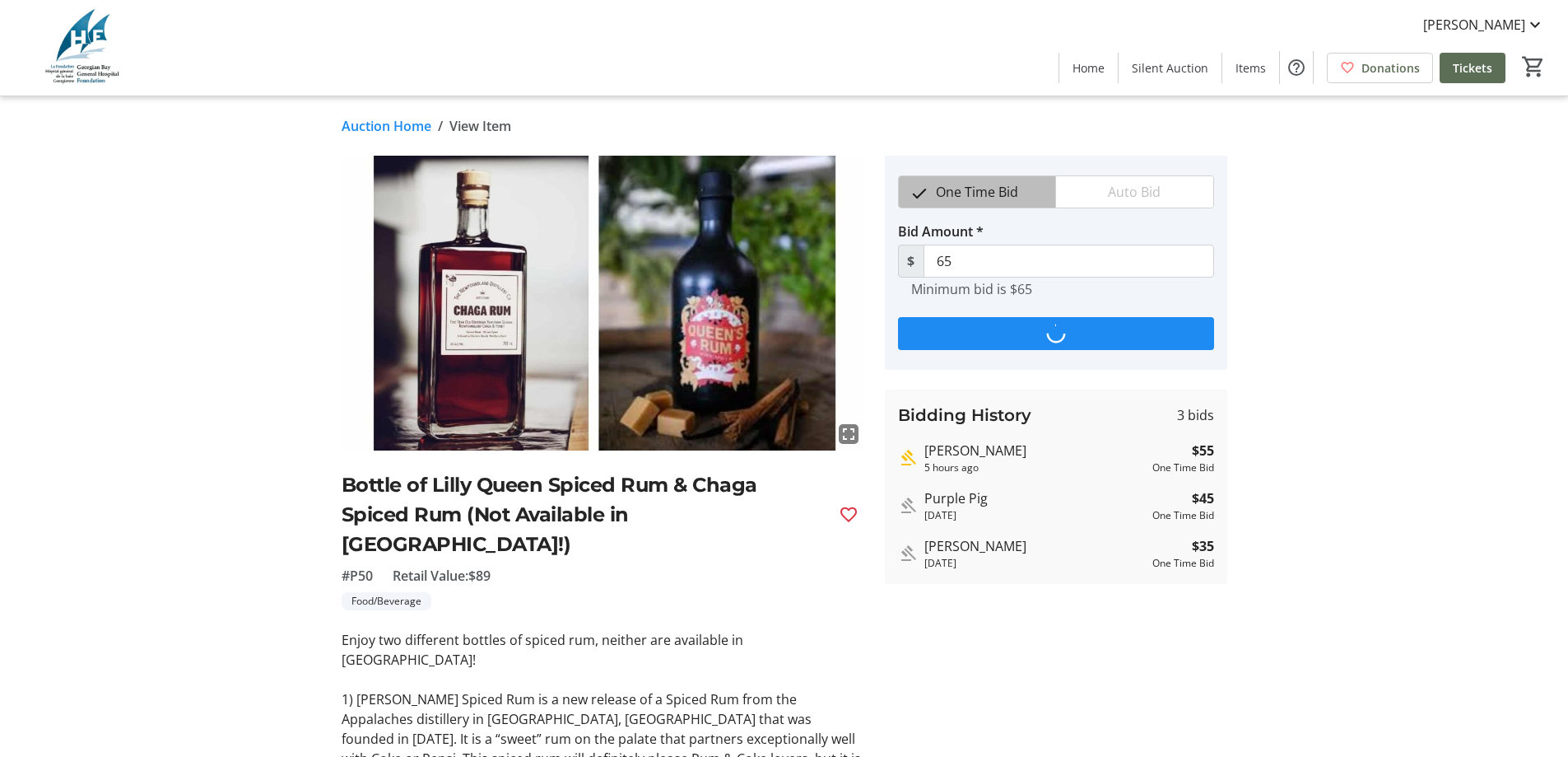
scroll to position [38, 0]
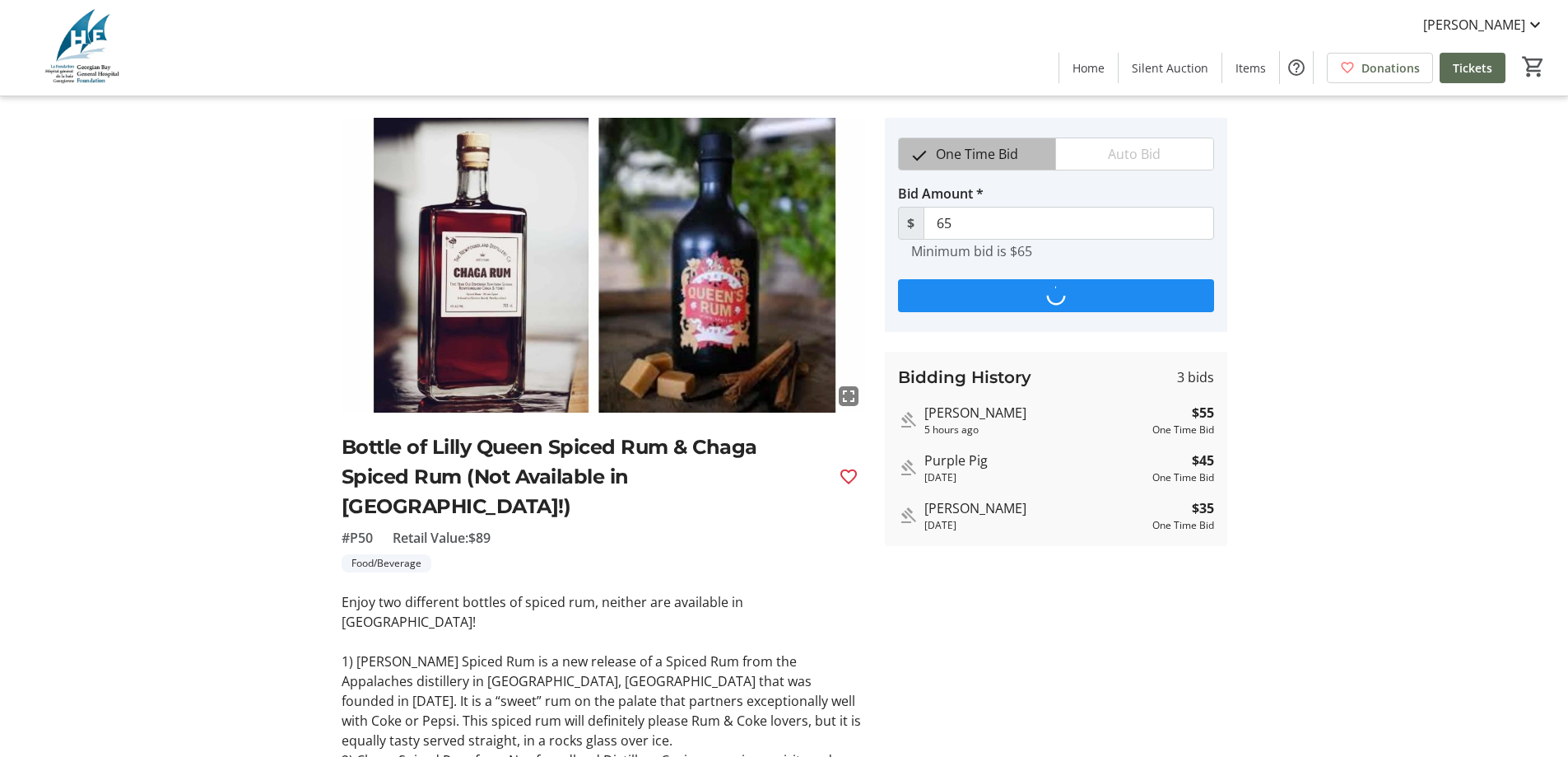
type input "75"
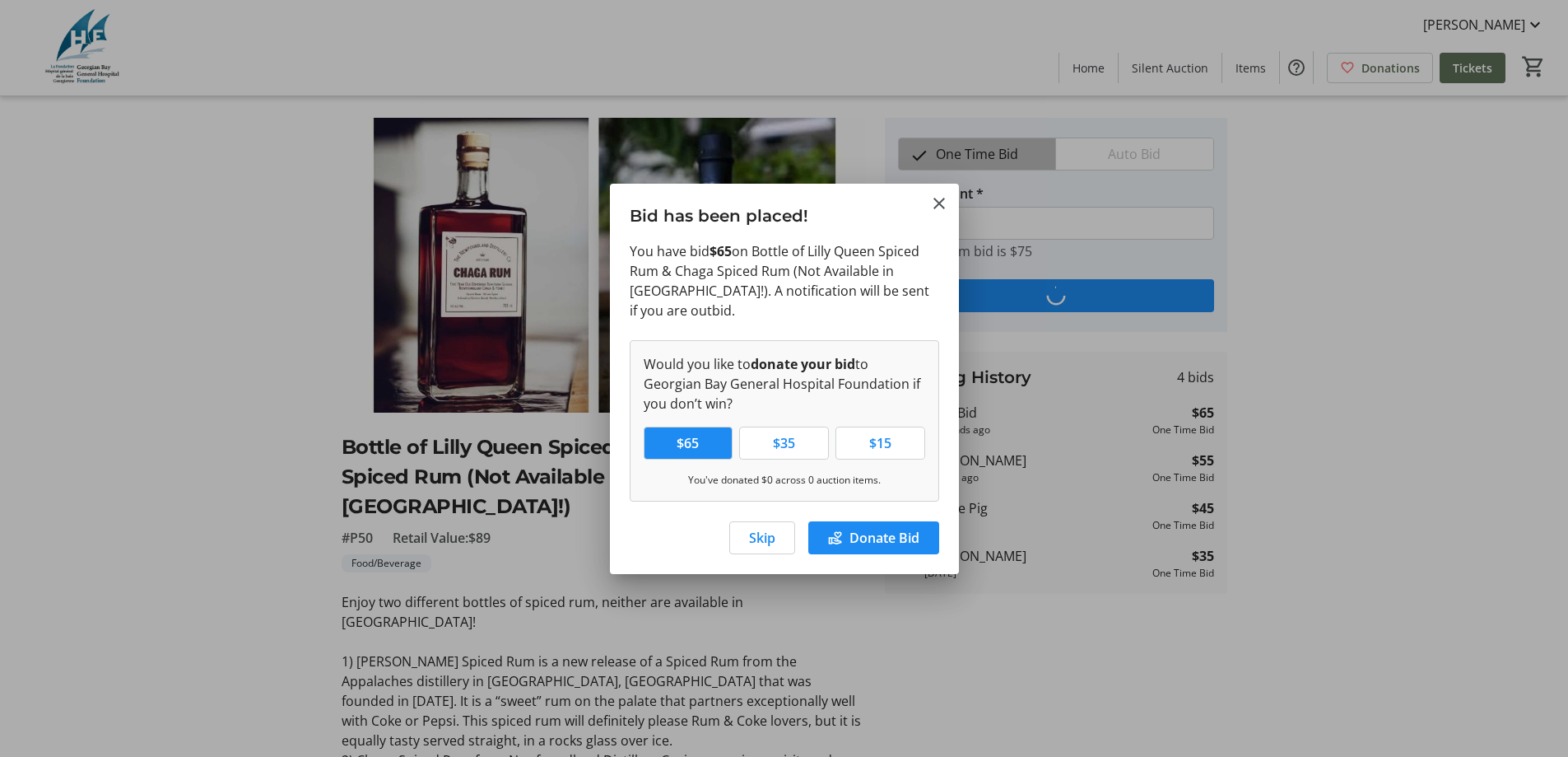
scroll to position [0, 0]
click at [759, 530] on span "Skip" at bounding box center [762, 538] width 26 height 20
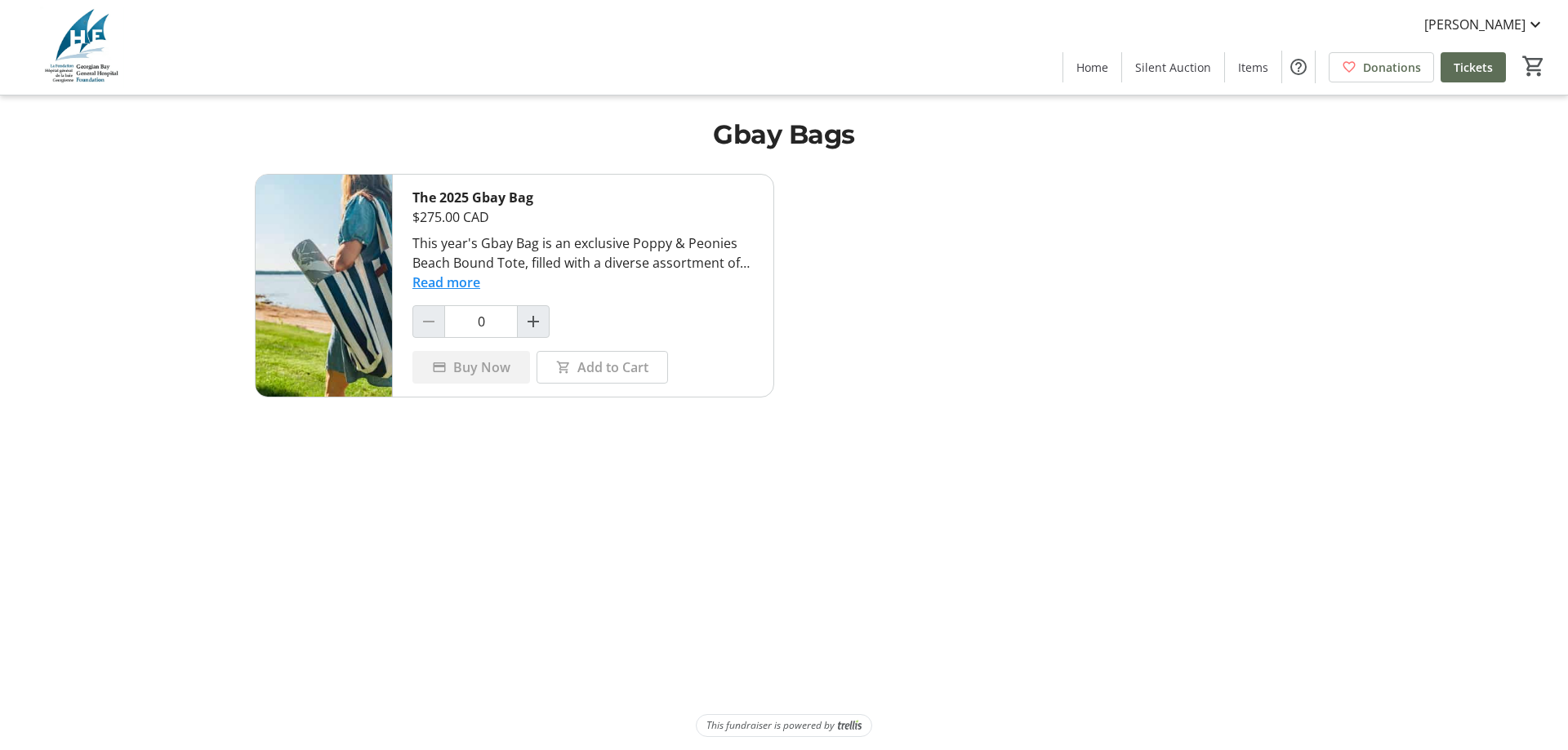
click at [452, 278] on button "Read more" at bounding box center [447, 282] width 68 height 19
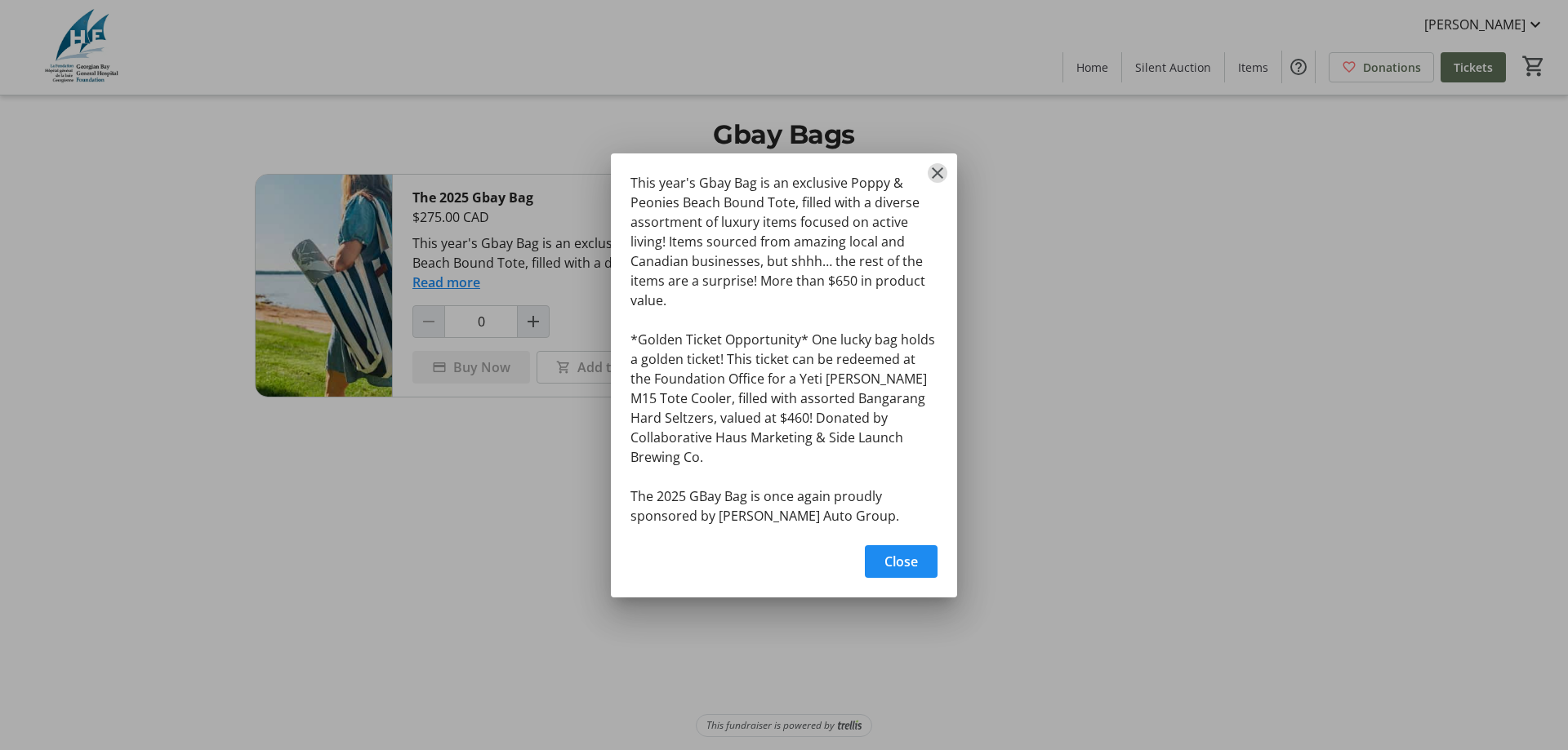
click at [933, 183] on mat-icon "Close" at bounding box center [937, 173] width 19 height 19
